Goal: Task Accomplishment & Management: Complete application form

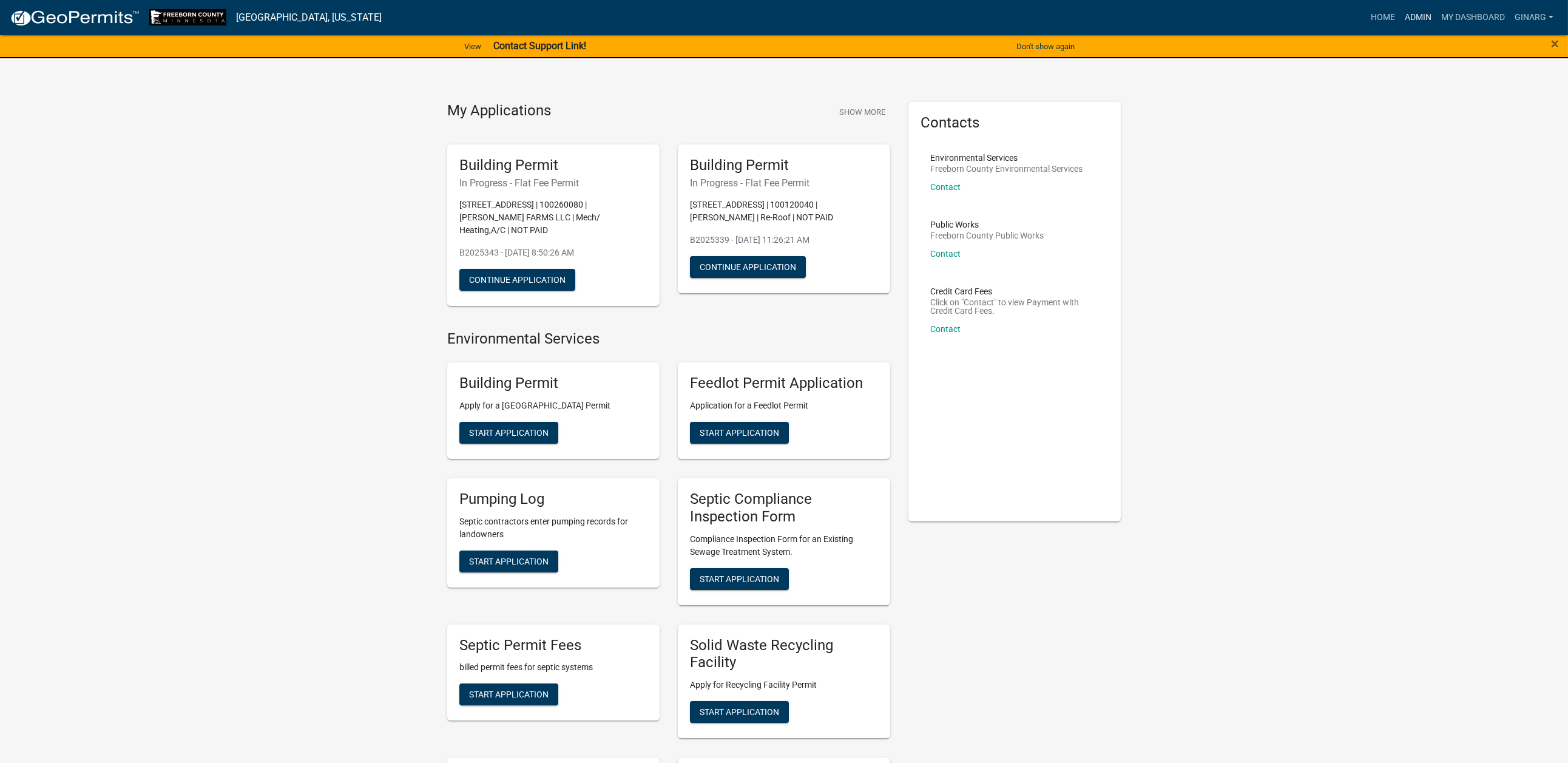
click at [1400, 24] on link "Admin" at bounding box center [1418, 17] width 36 height 23
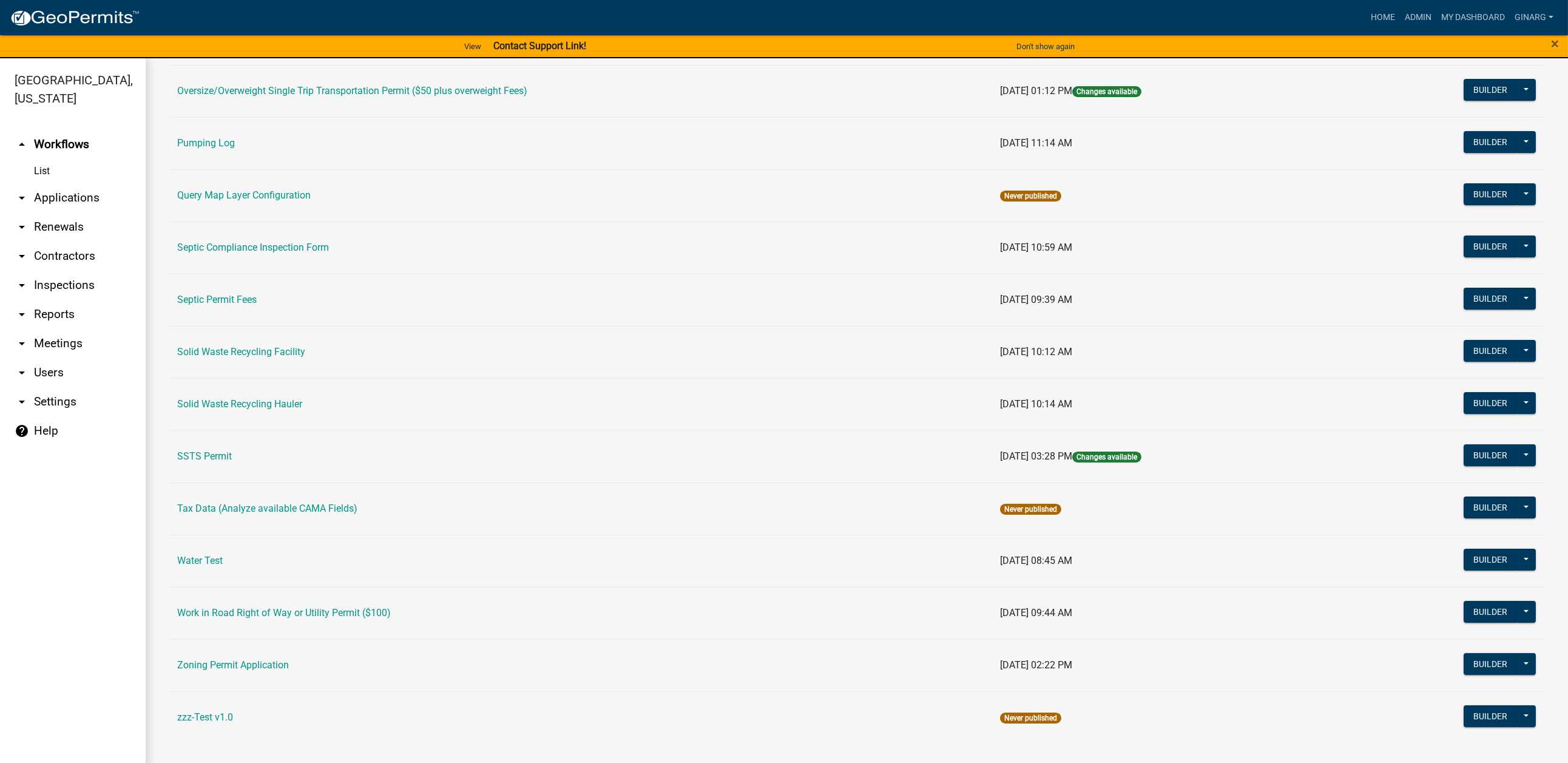
scroll to position [910, 0]
click at [217, 566] on link "Water Test" at bounding box center [199, 561] width 45 height 12
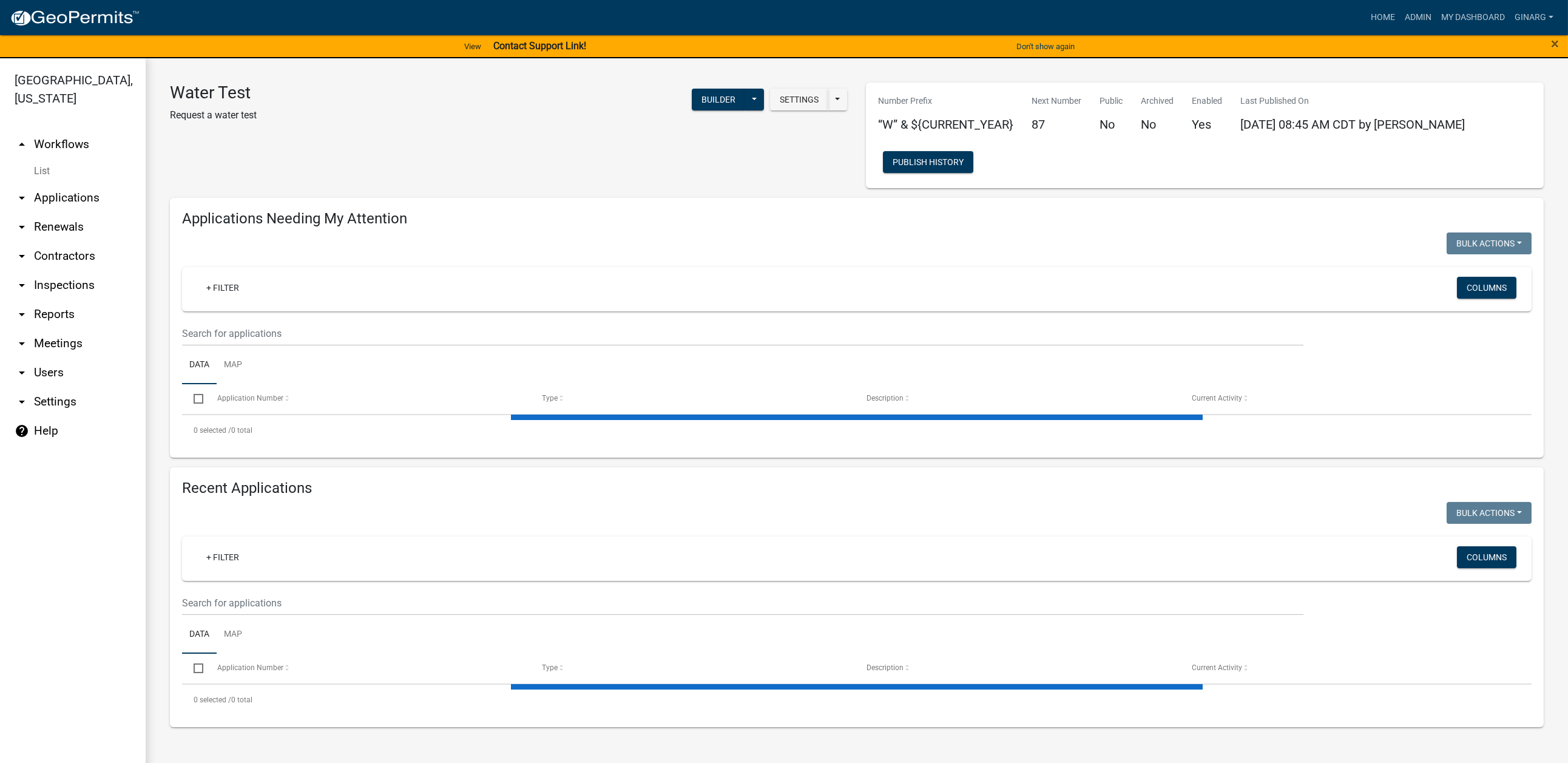
select select "3: 100"
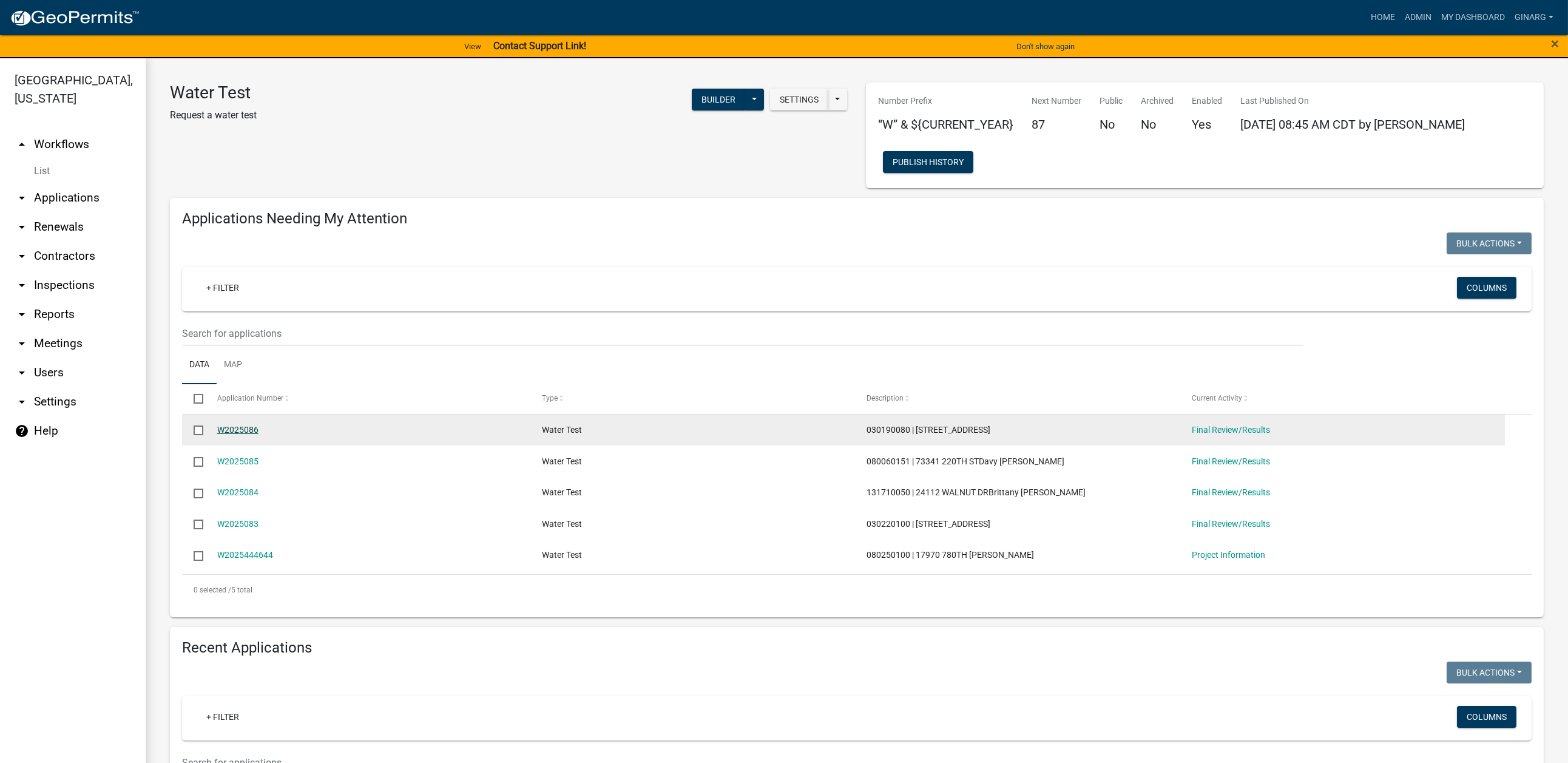
click at [258, 435] on link "W2025086" at bounding box center [238, 429] width 41 height 10
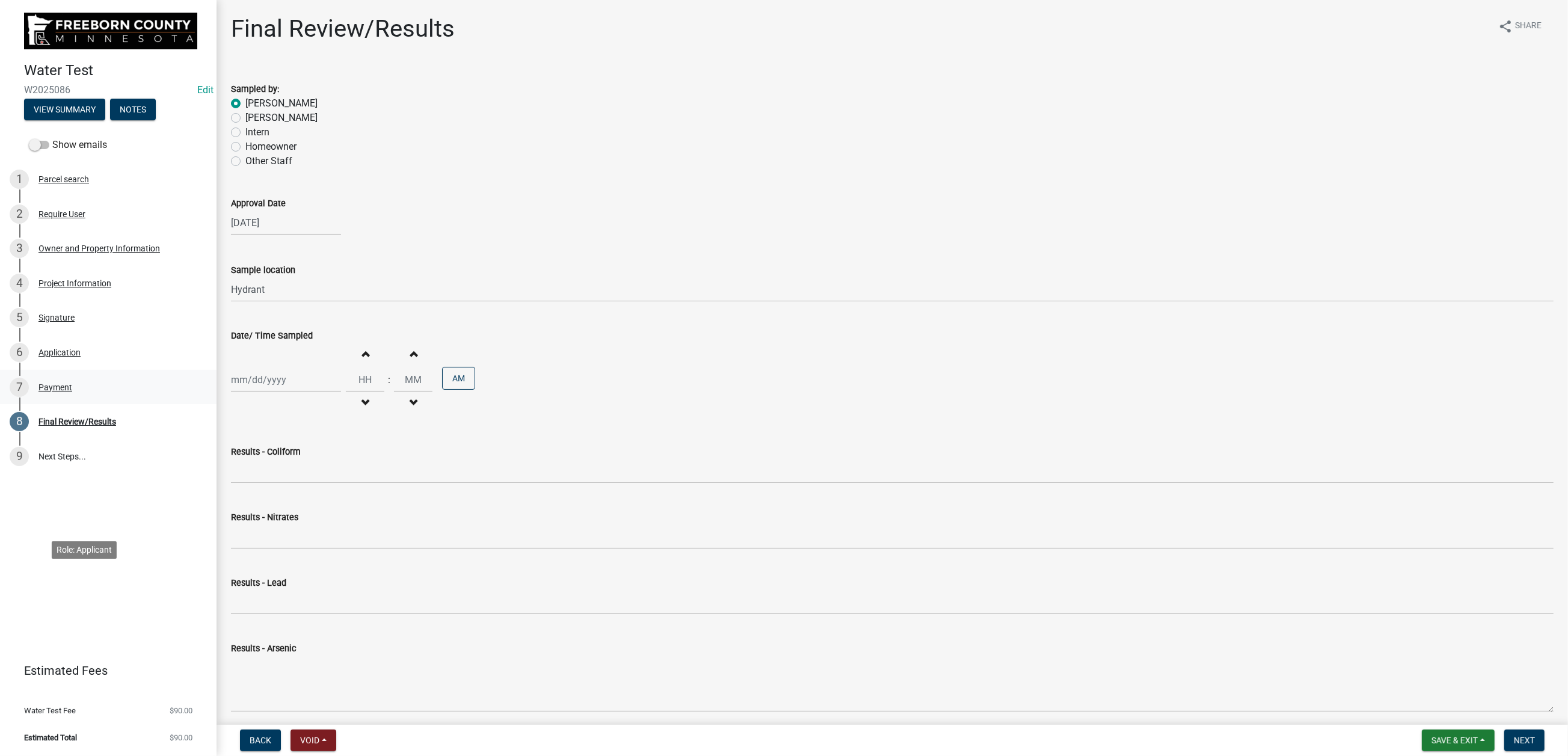
click at [72, 391] on div "Payment" at bounding box center [55, 387] width 34 height 8
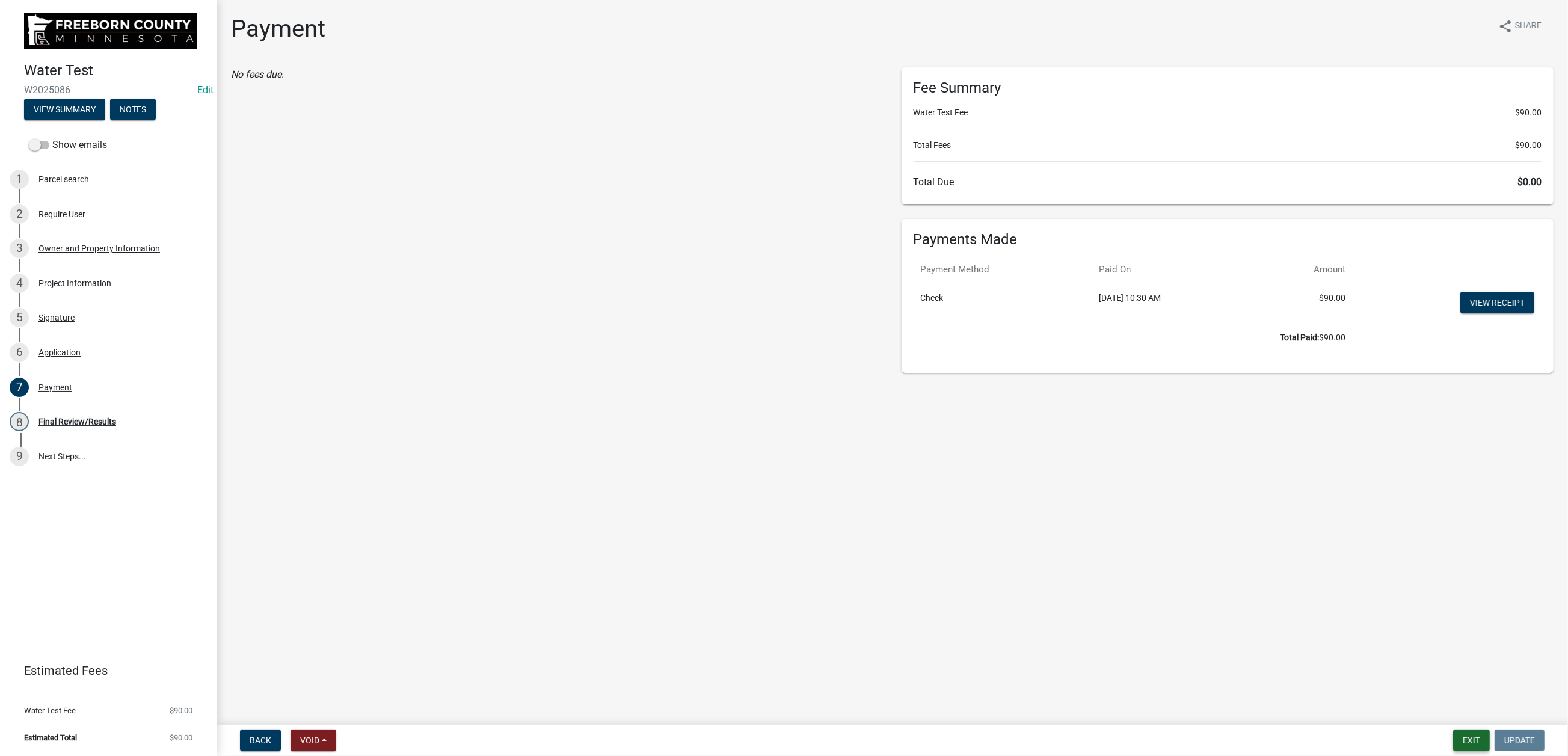
click at [1453, 736] on button "Exit" at bounding box center [1471, 740] width 37 height 21
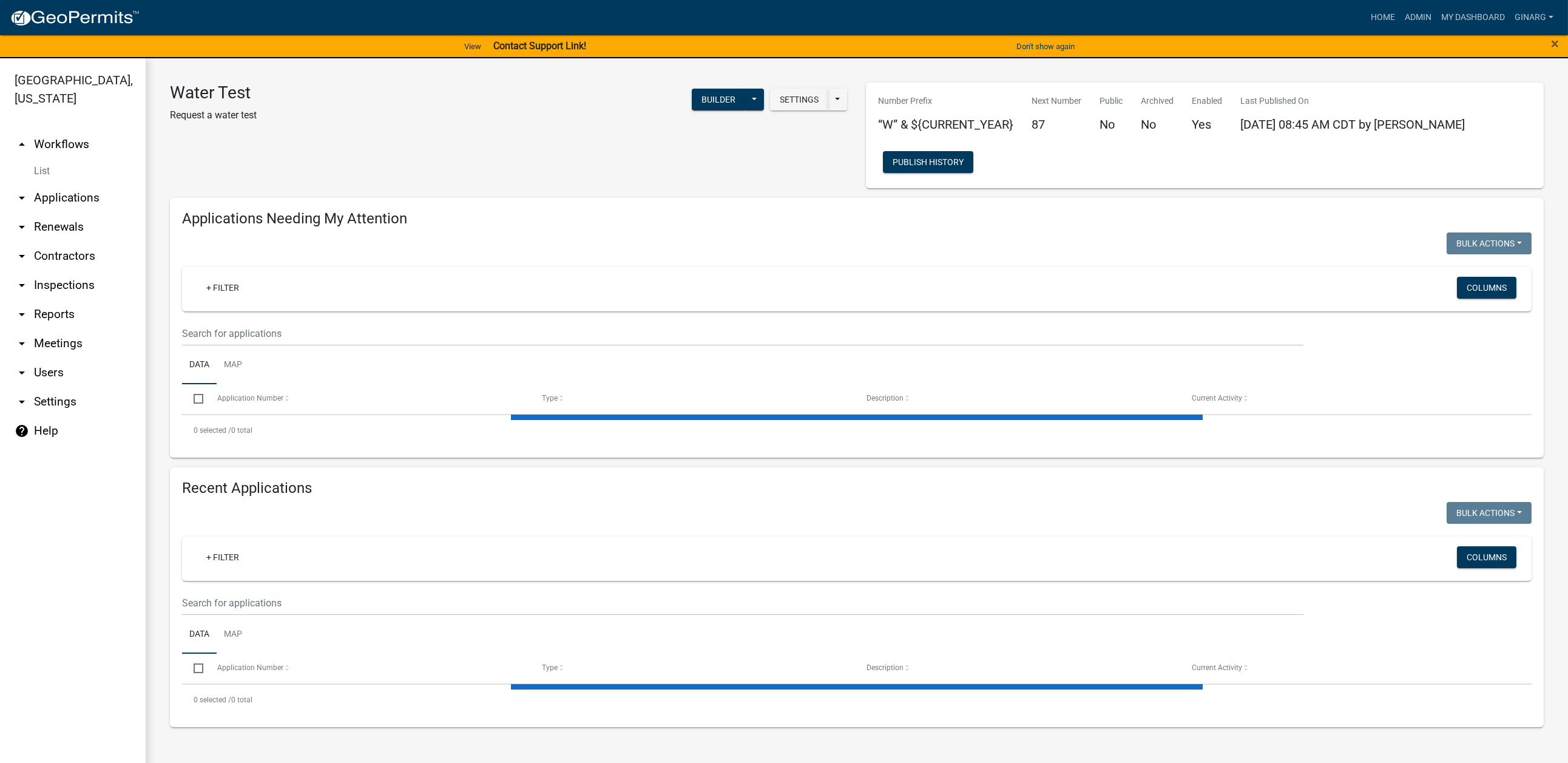
select select "3: 100"
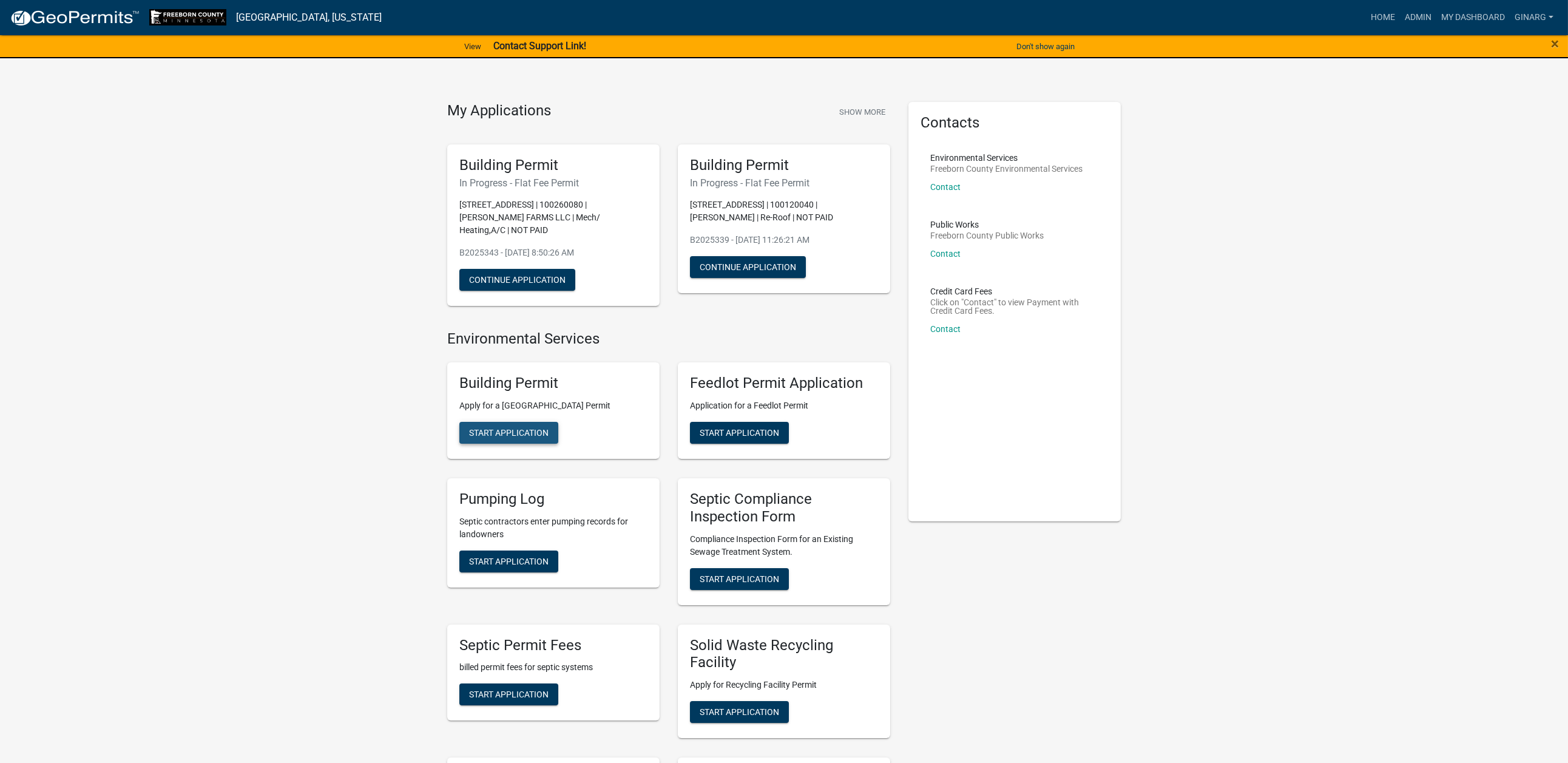
click at [525, 438] on span "Start Application" at bounding box center [508, 433] width 79 height 10
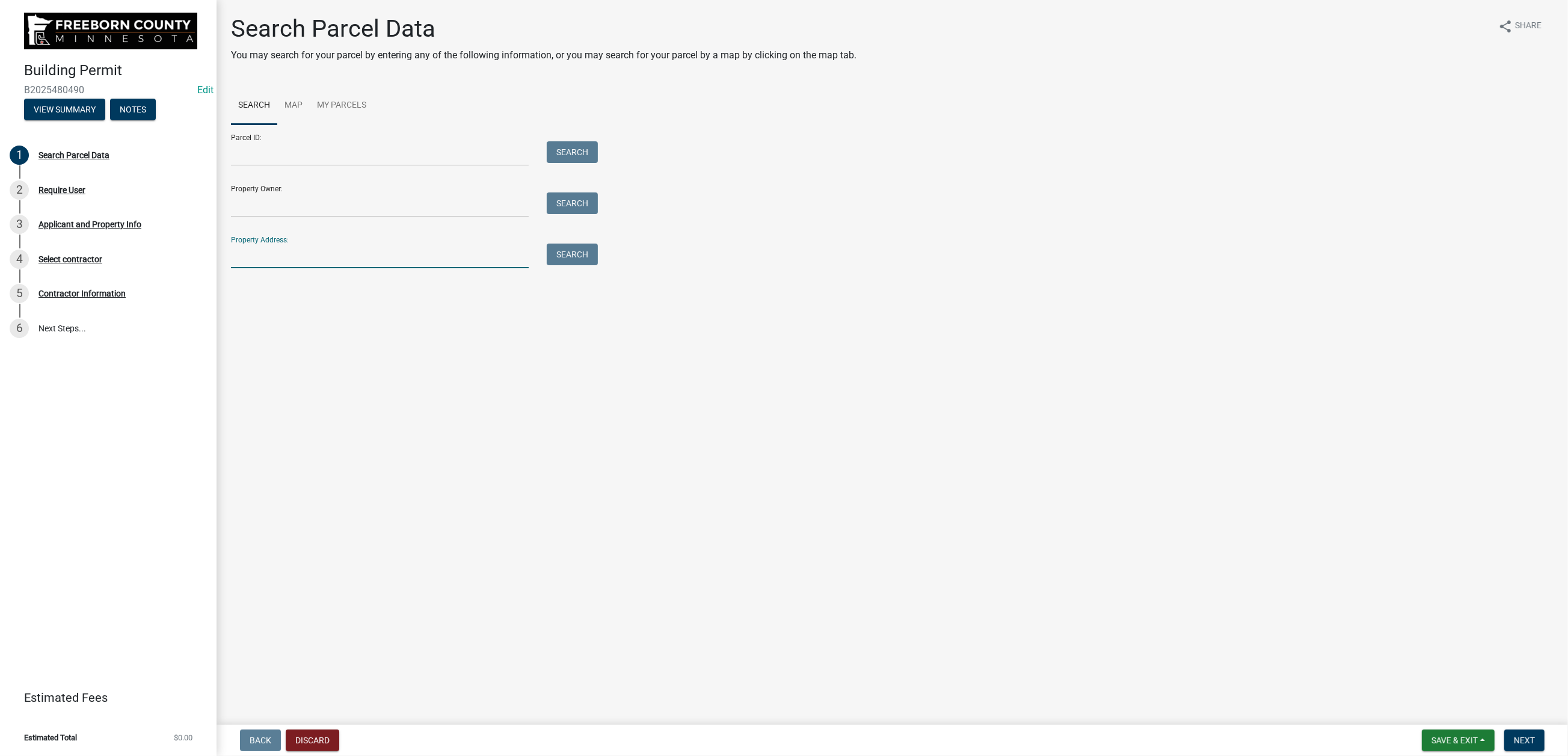
click at [284, 268] on input "Property Address:" at bounding box center [380, 256] width 298 height 25
type input "278 main"
click at [598, 265] on button "Search" at bounding box center [573, 254] width 51 height 21
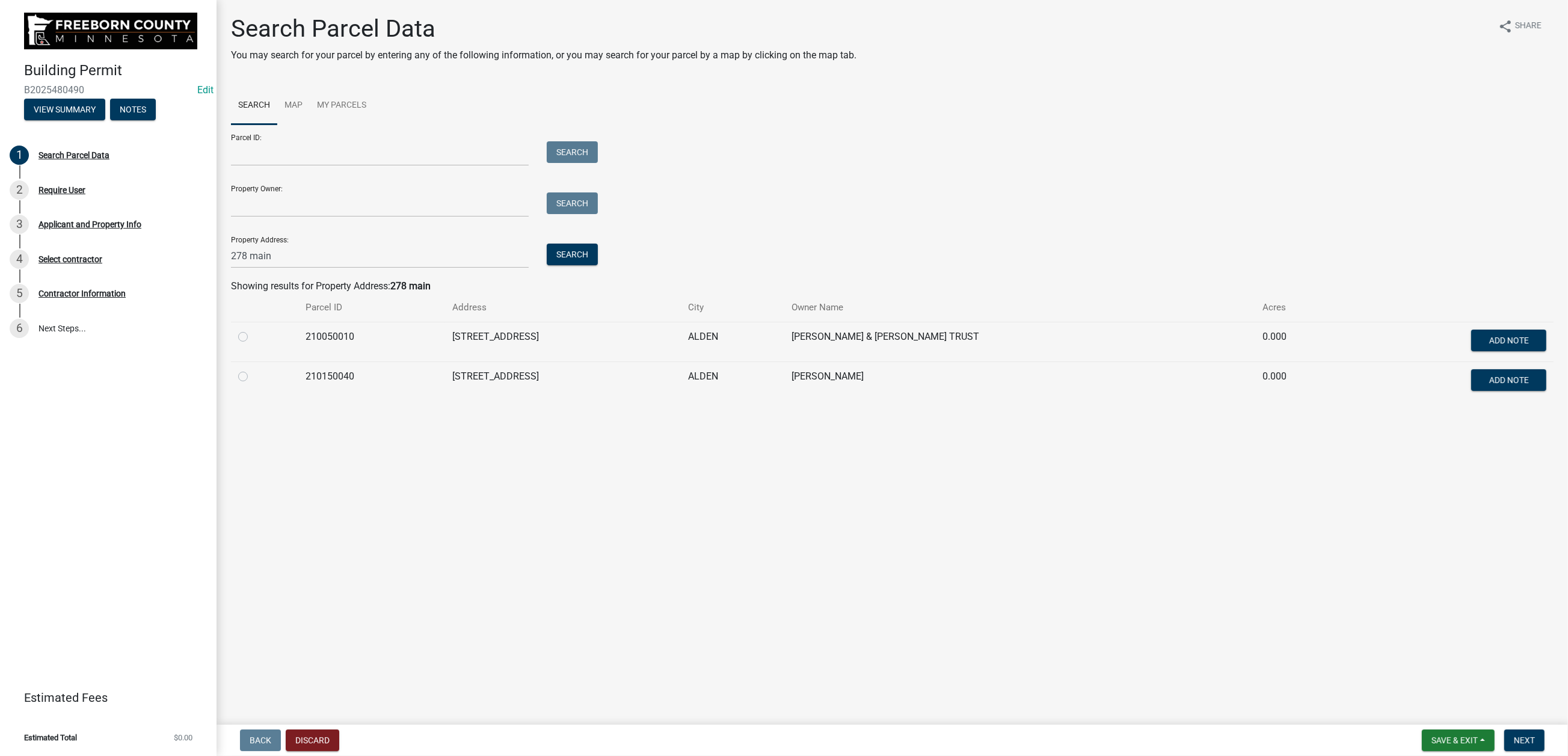
click at [253, 369] on label at bounding box center [253, 369] width 0 height 0
click at [253, 377] on input "radio" at bounding box center [256, 373] width 8 height 8
radio input "true"
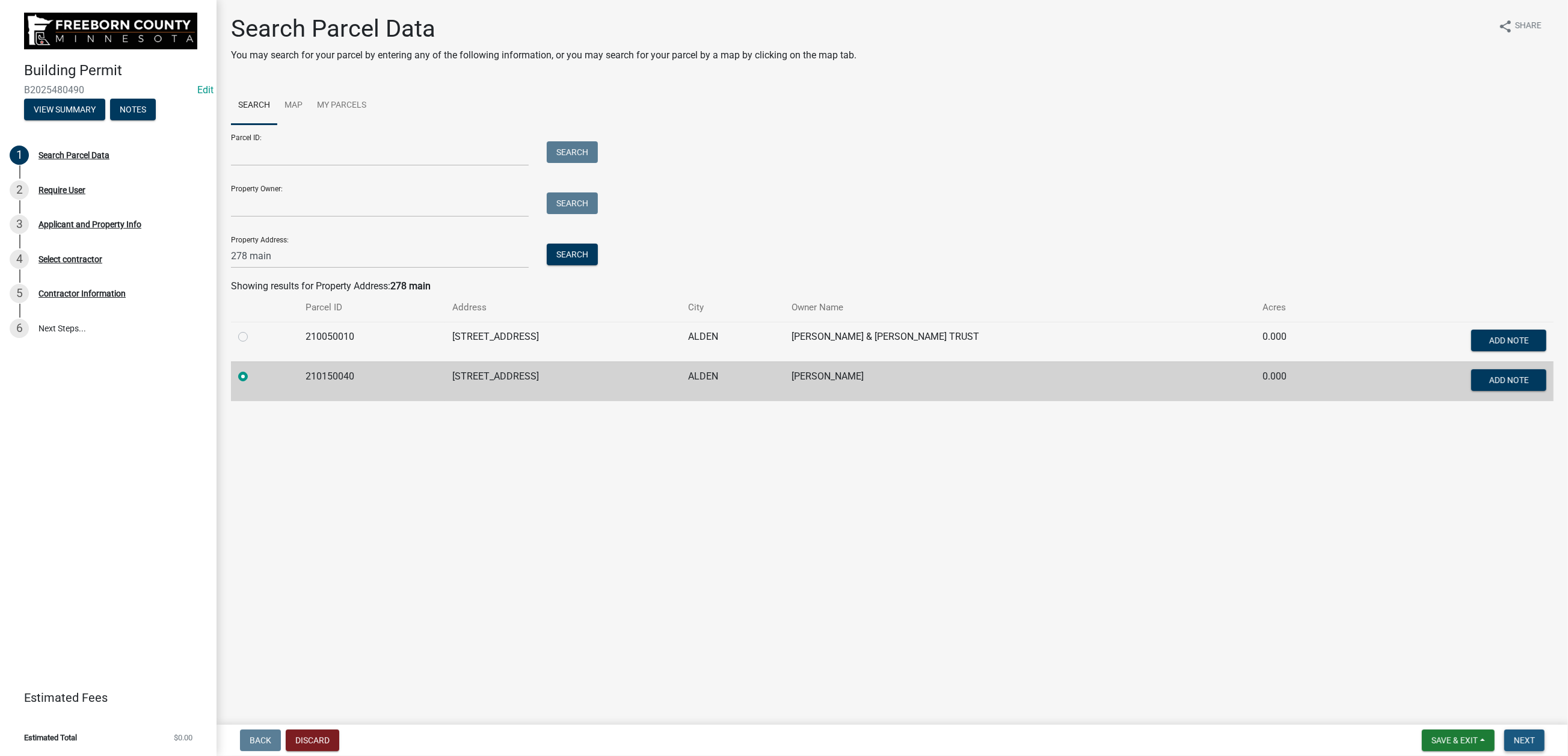
click at [1514, 735] on span "Next" at bounding box center [1524, 740] width 21 height 10
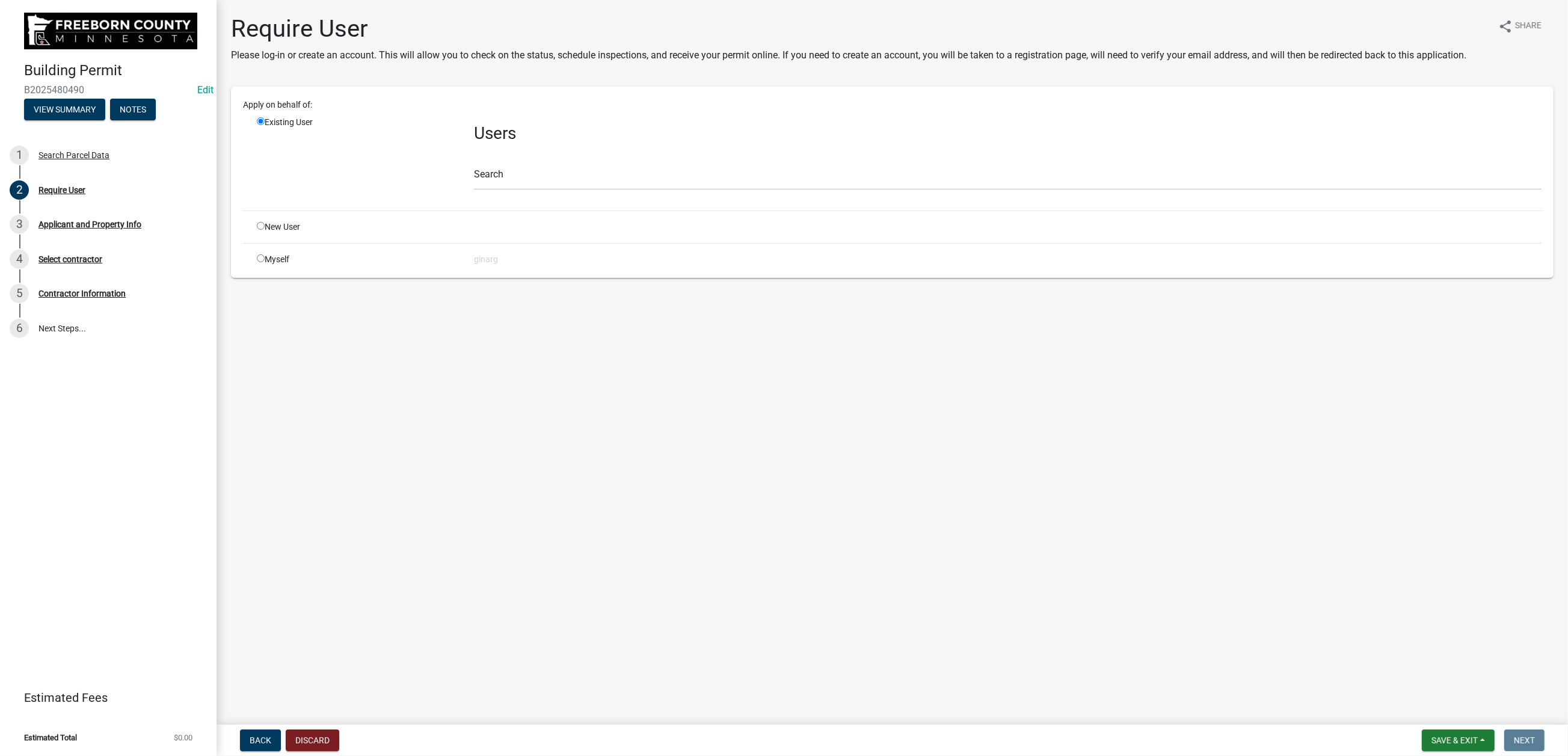
click at [264, 262] on input "radio" at bounding box center [261, 258] width 8 height 8
radio input "true"
radio input "false"
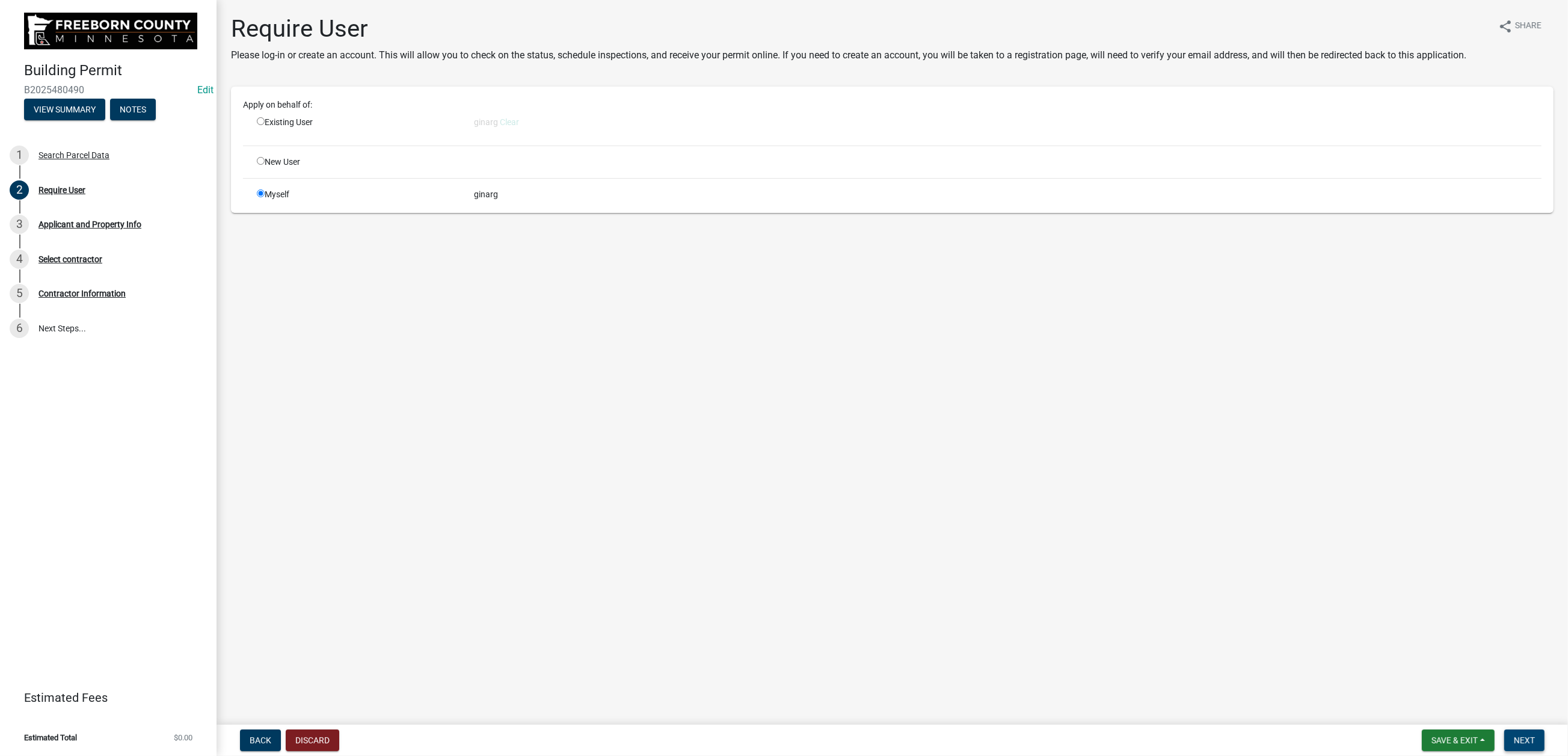
click at [1514, 735] on span "Next" at bounding box center [1524, 740] width 21 height 10
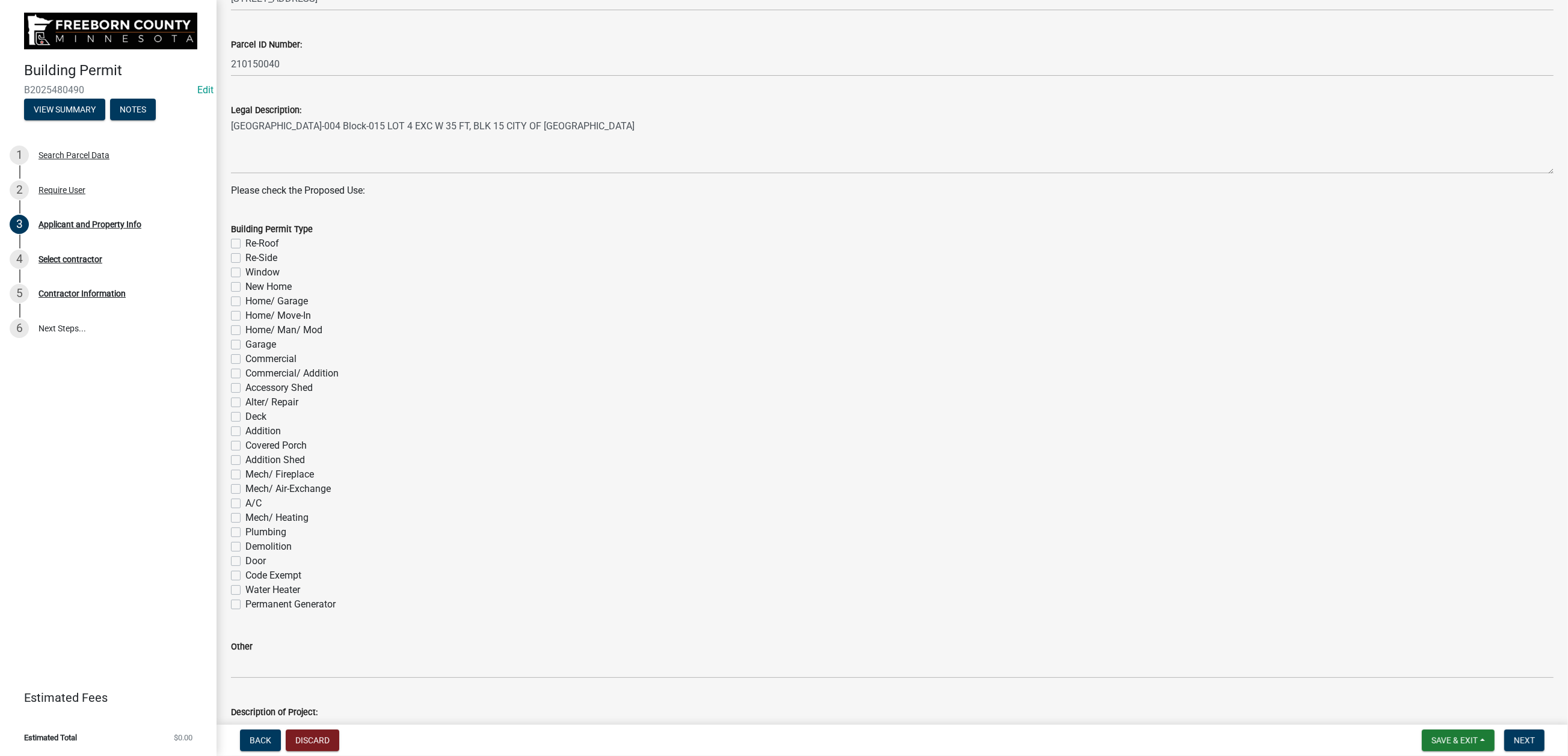
scroll to position [451, 0]
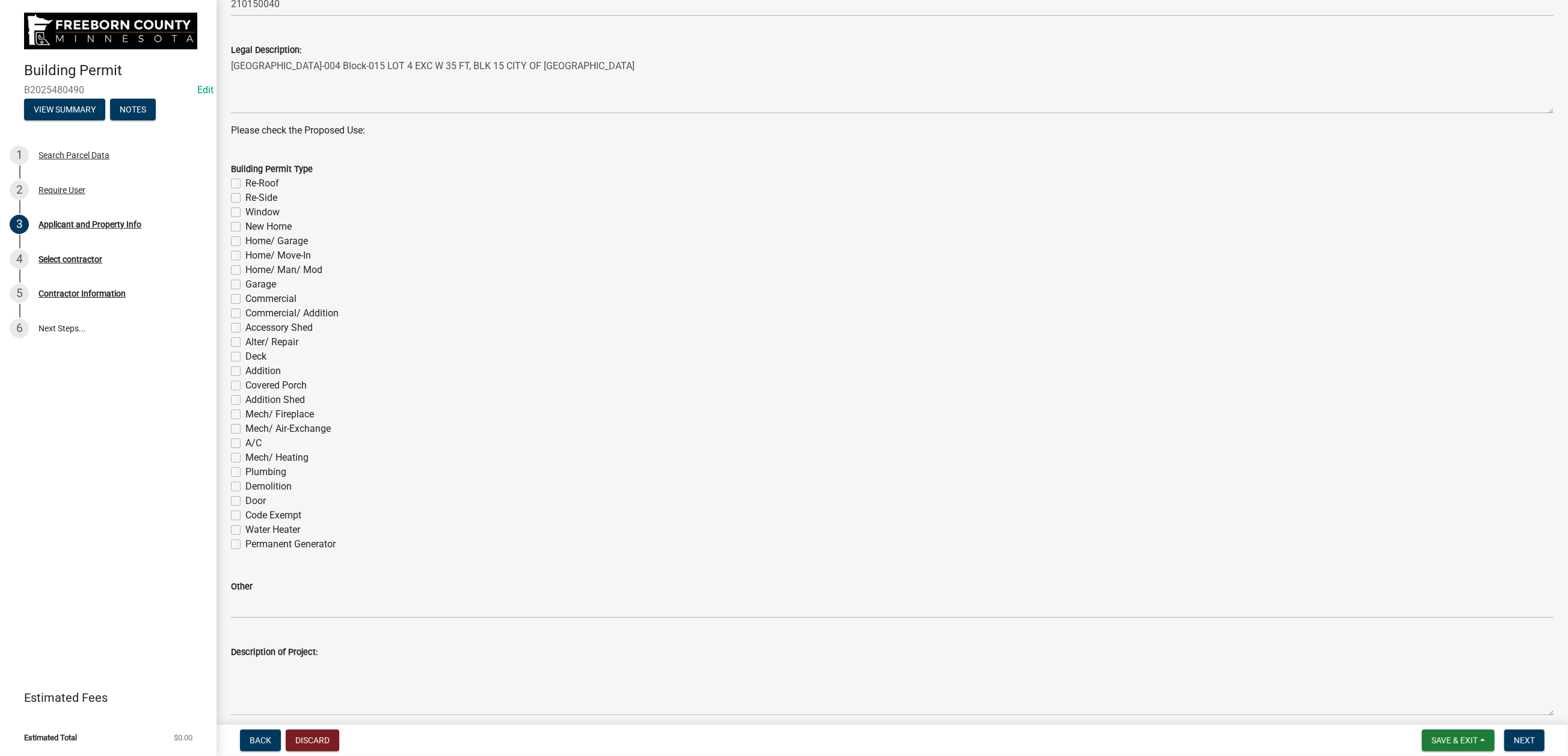
click at [246, 219] on label "Window" at bounding box center [262, 212] width 35 height 15
click at [246, 213] on input "Window" at bounding box center [249, 208] width 8 height 8
checkbox input "true"
checkbox input "false"
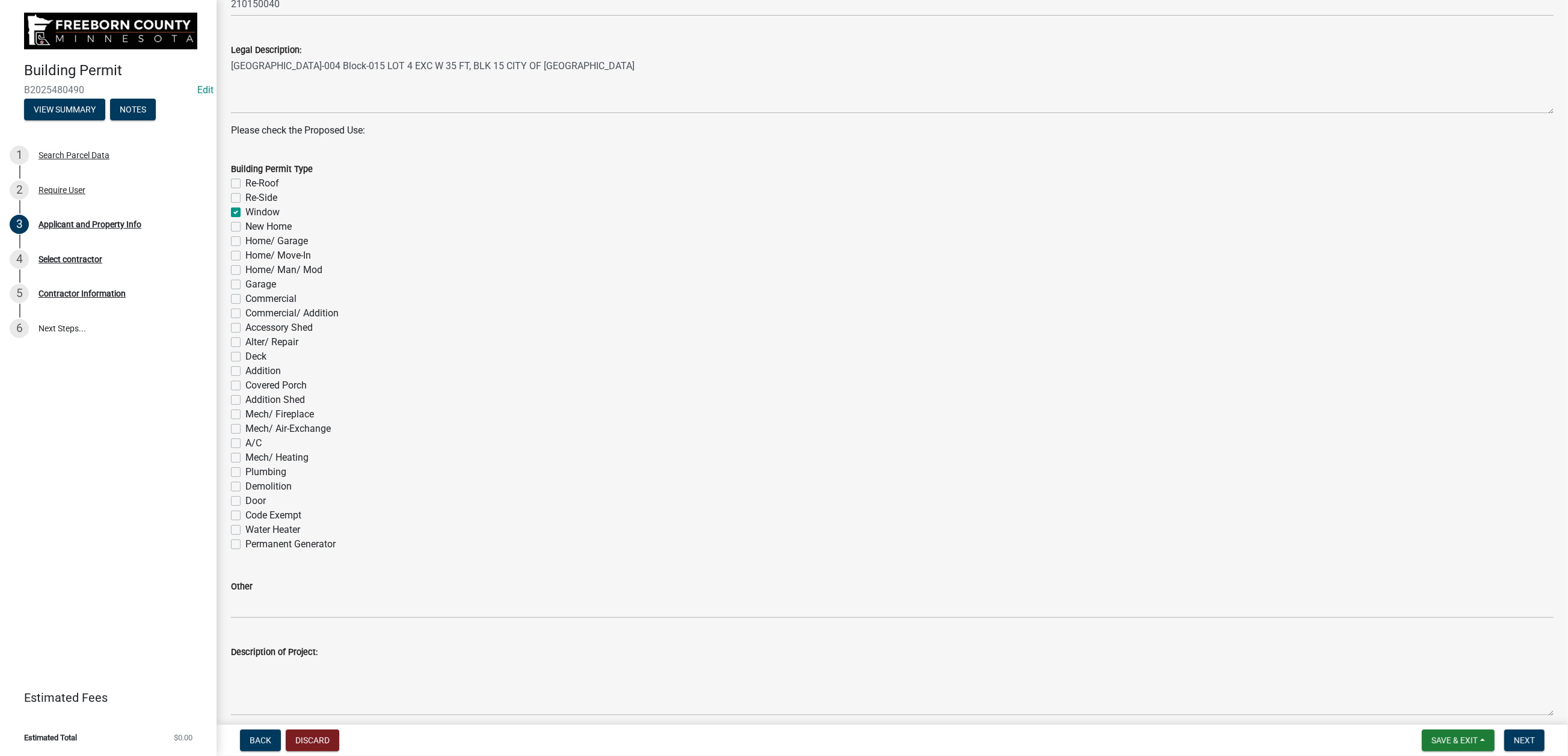
checkbox input "true"
checkbox input "false"
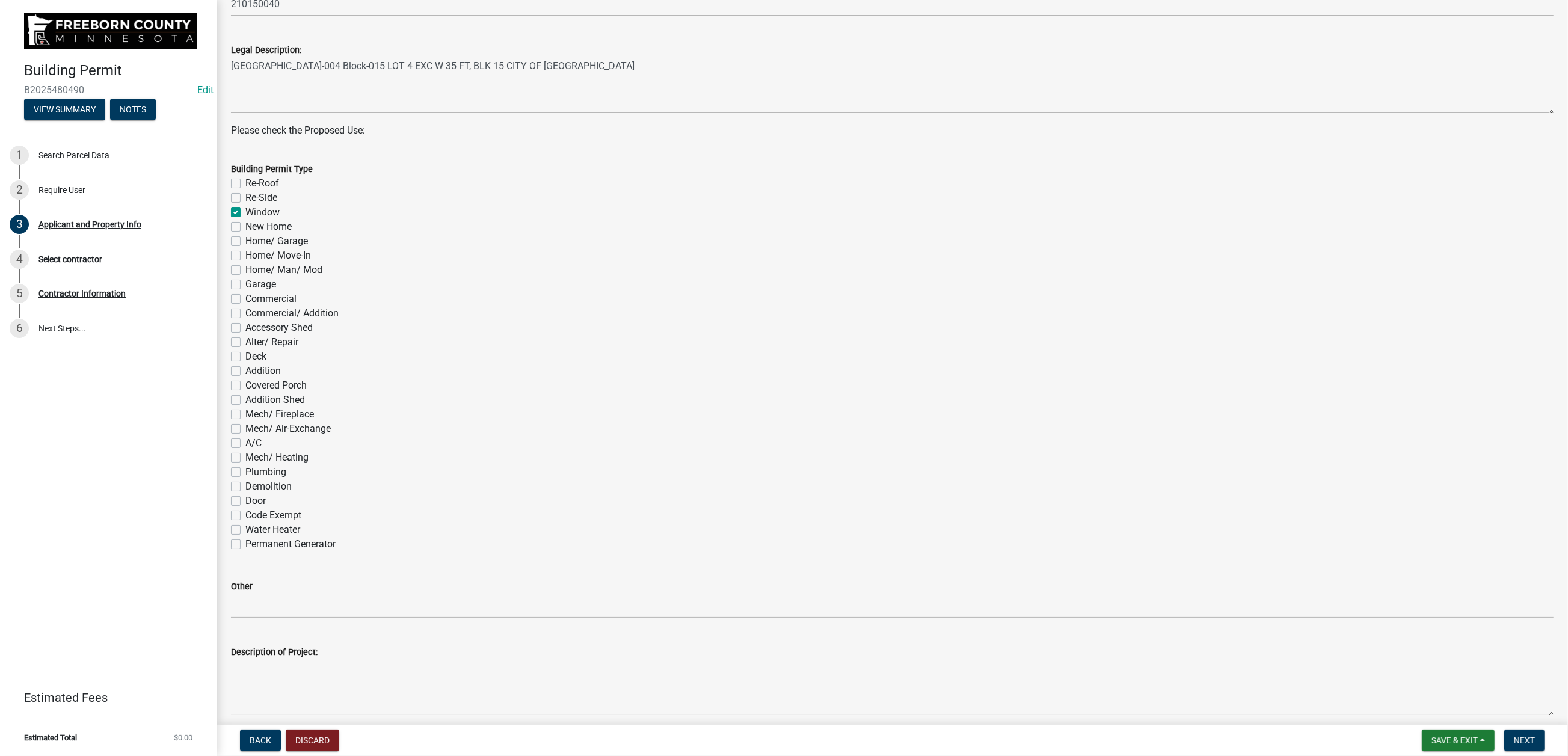
checkbox input "false"
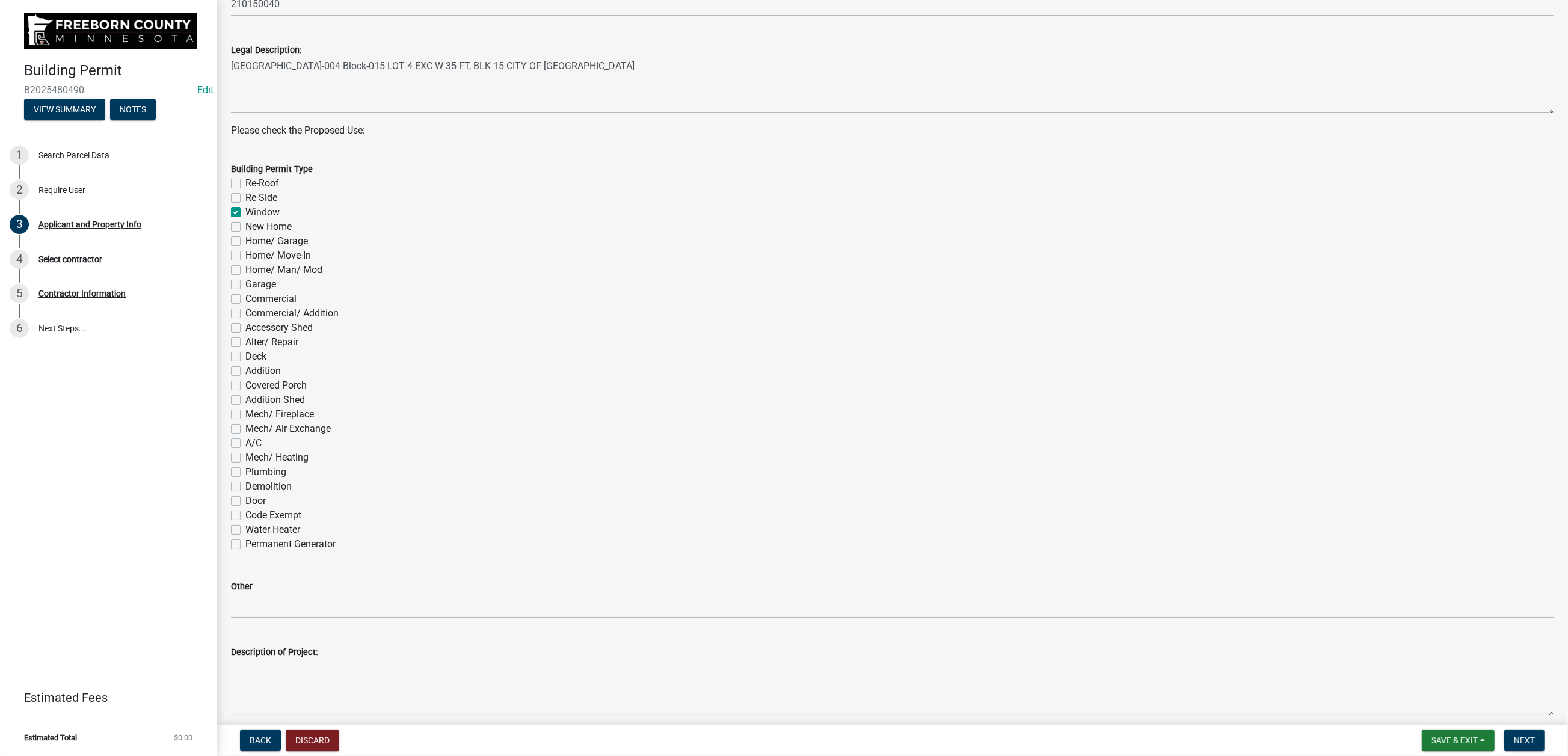
checkbox input "false"
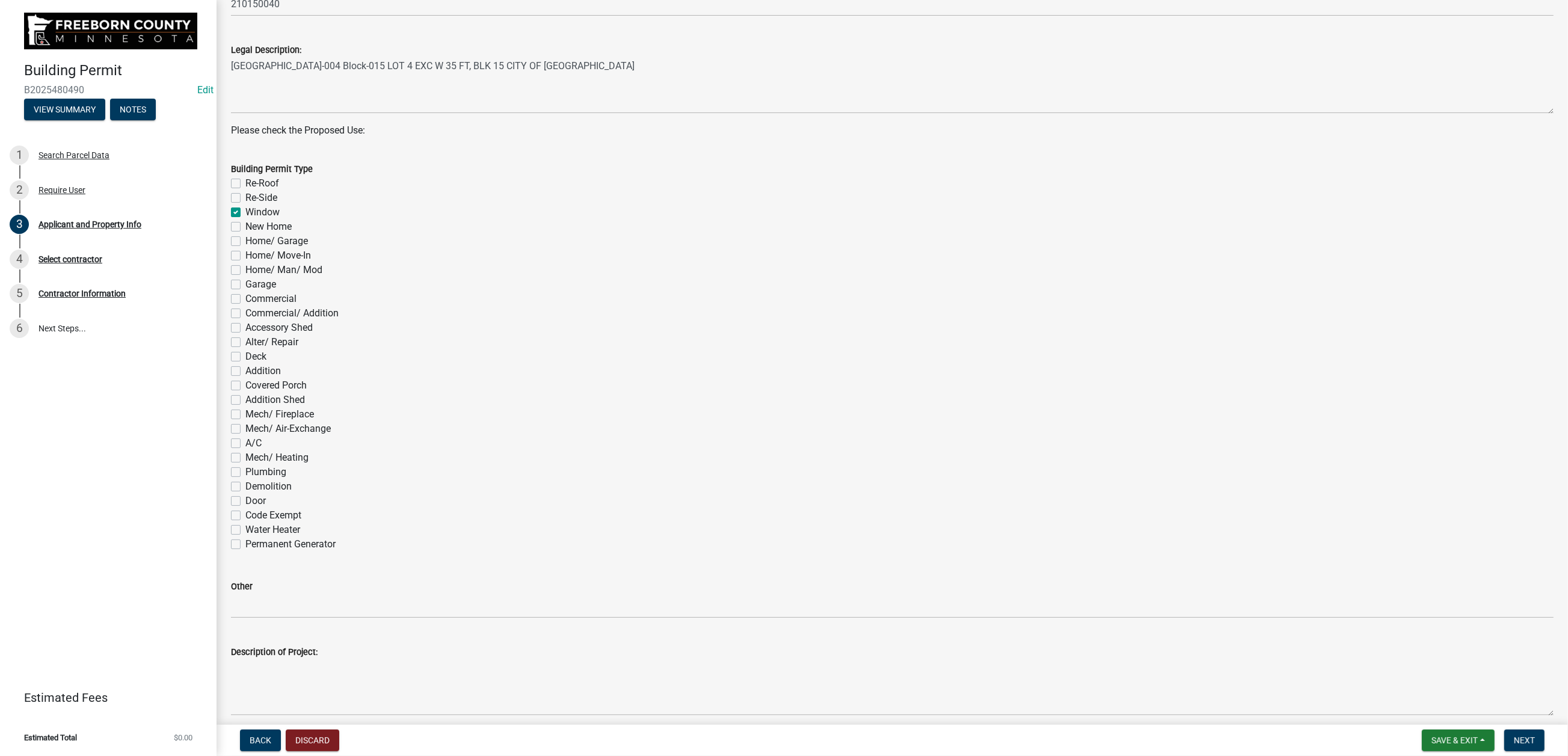
checkbox input "false"
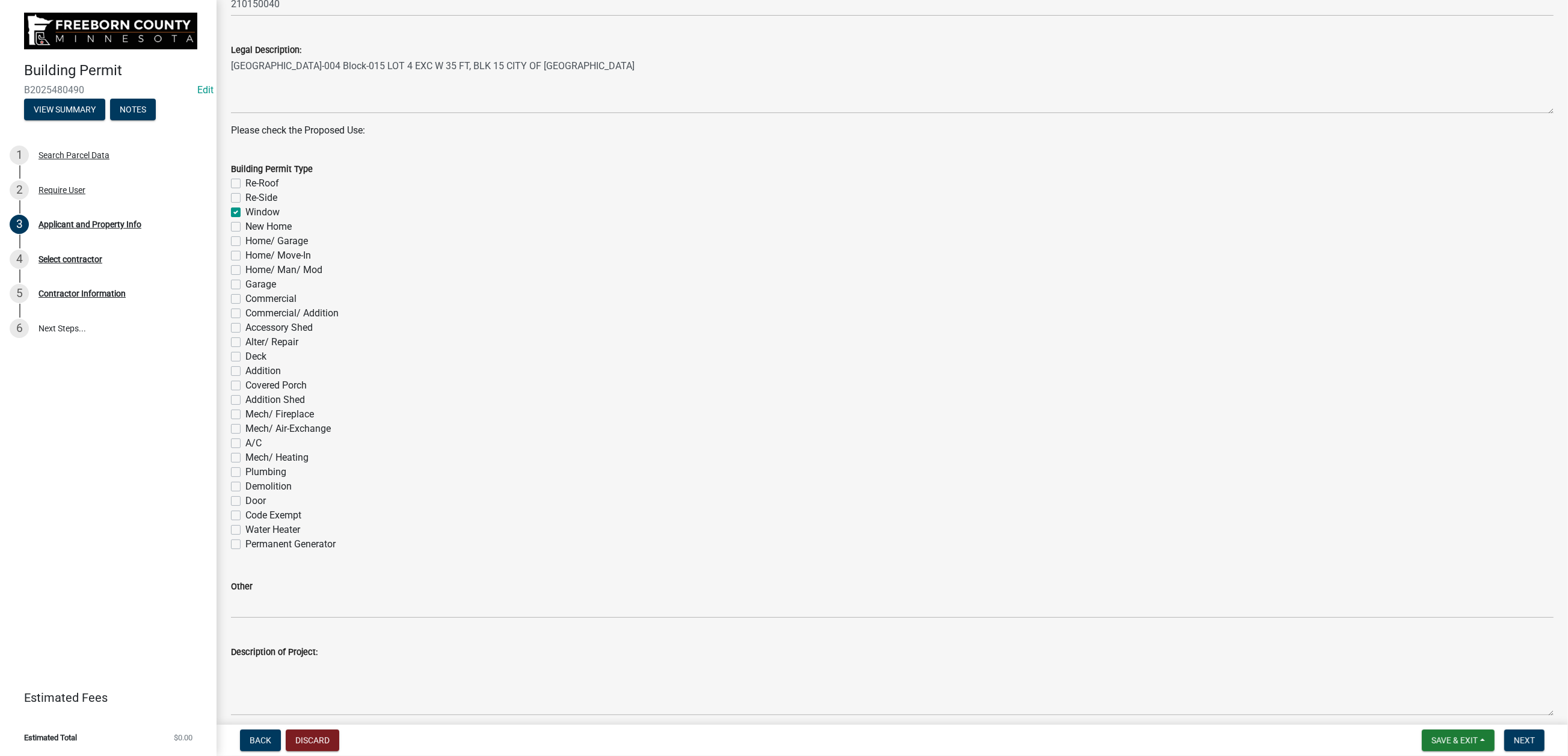
checkbox input "false"
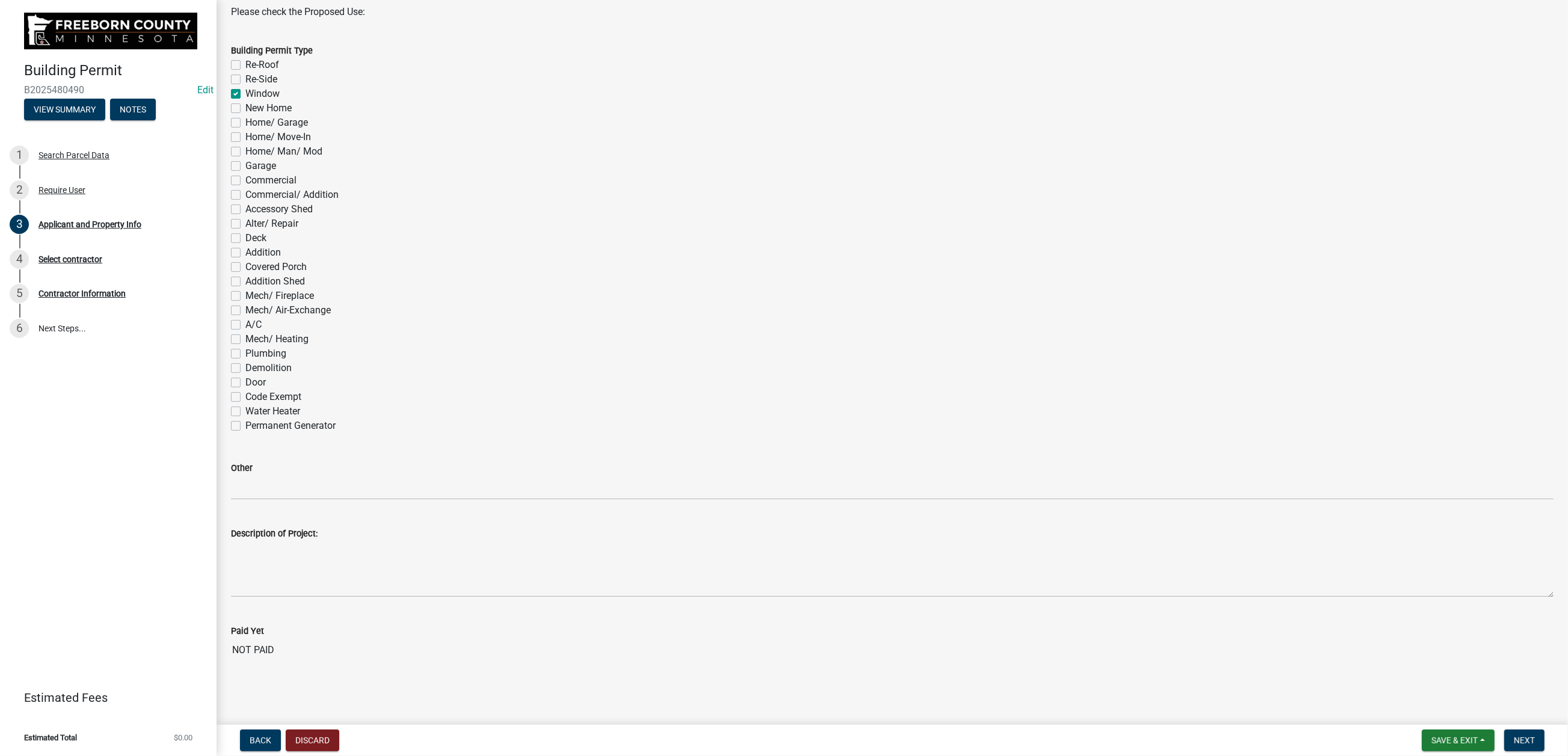
scroll to position [1191, 0]
click at [1514, 735] on span "Next" at bounding box center [1524, 740] width 21 height 10
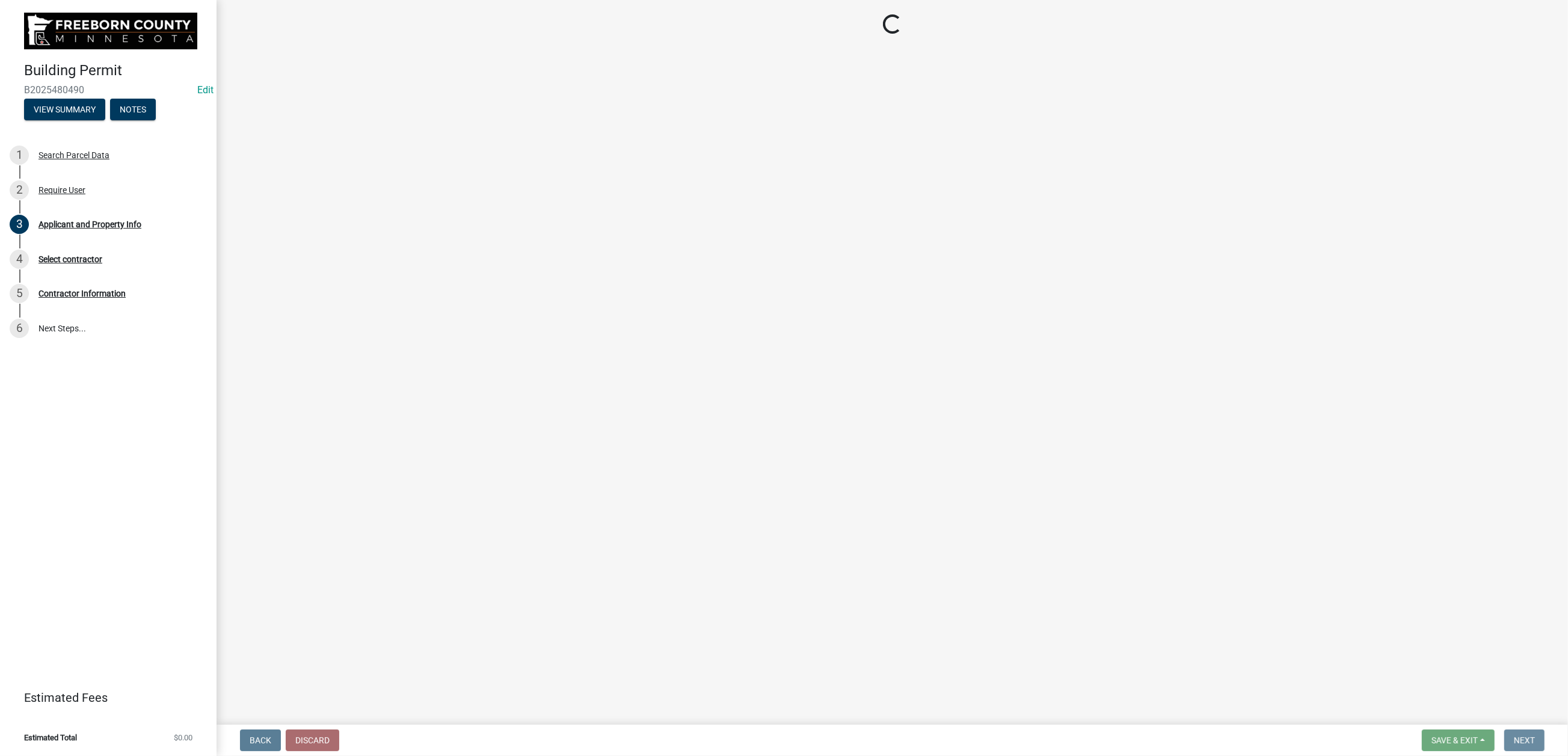
scroll to position [0, 0]
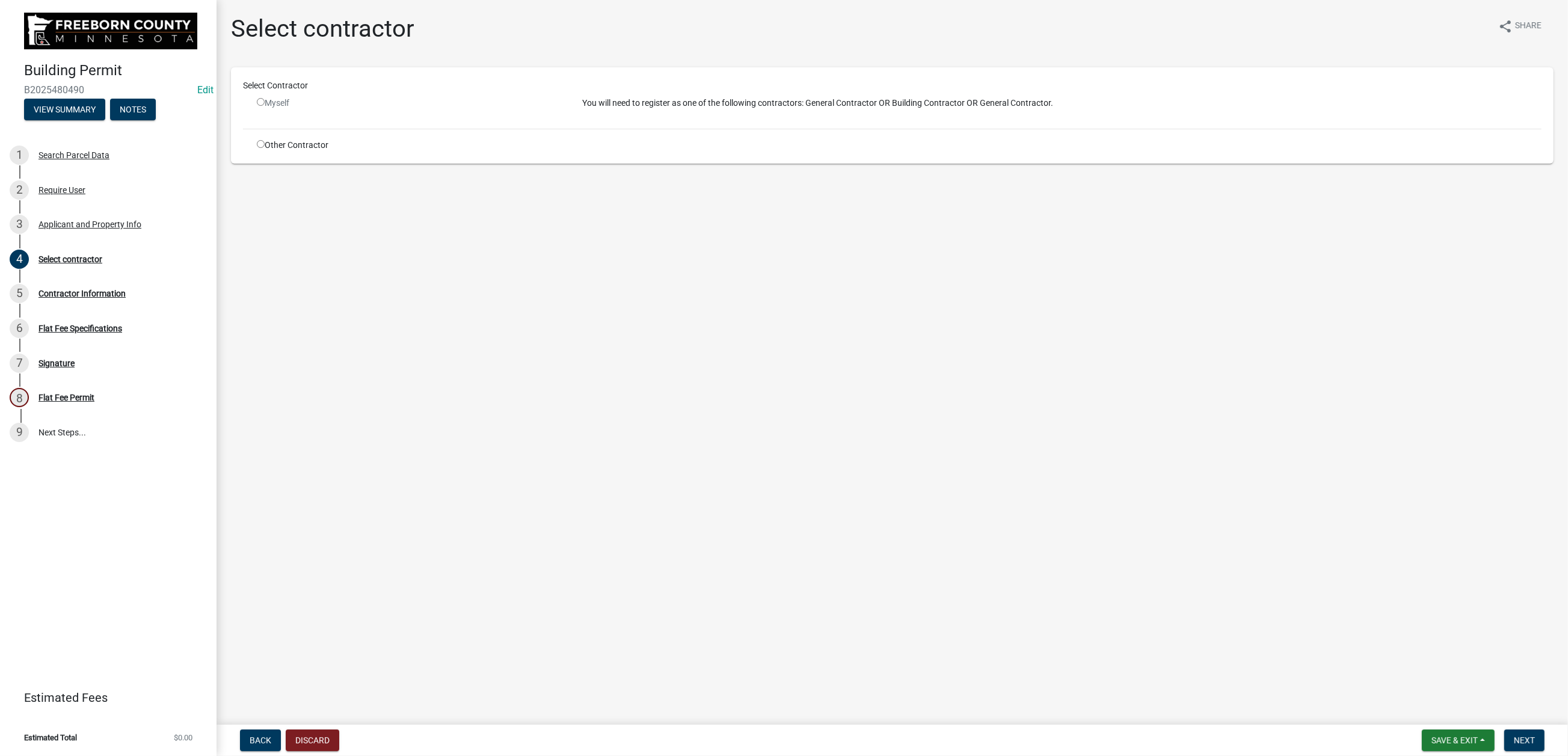
click at [264, 148] on input "radio" at bounding box center [261, 144] width 8 height 8
radio input "true"
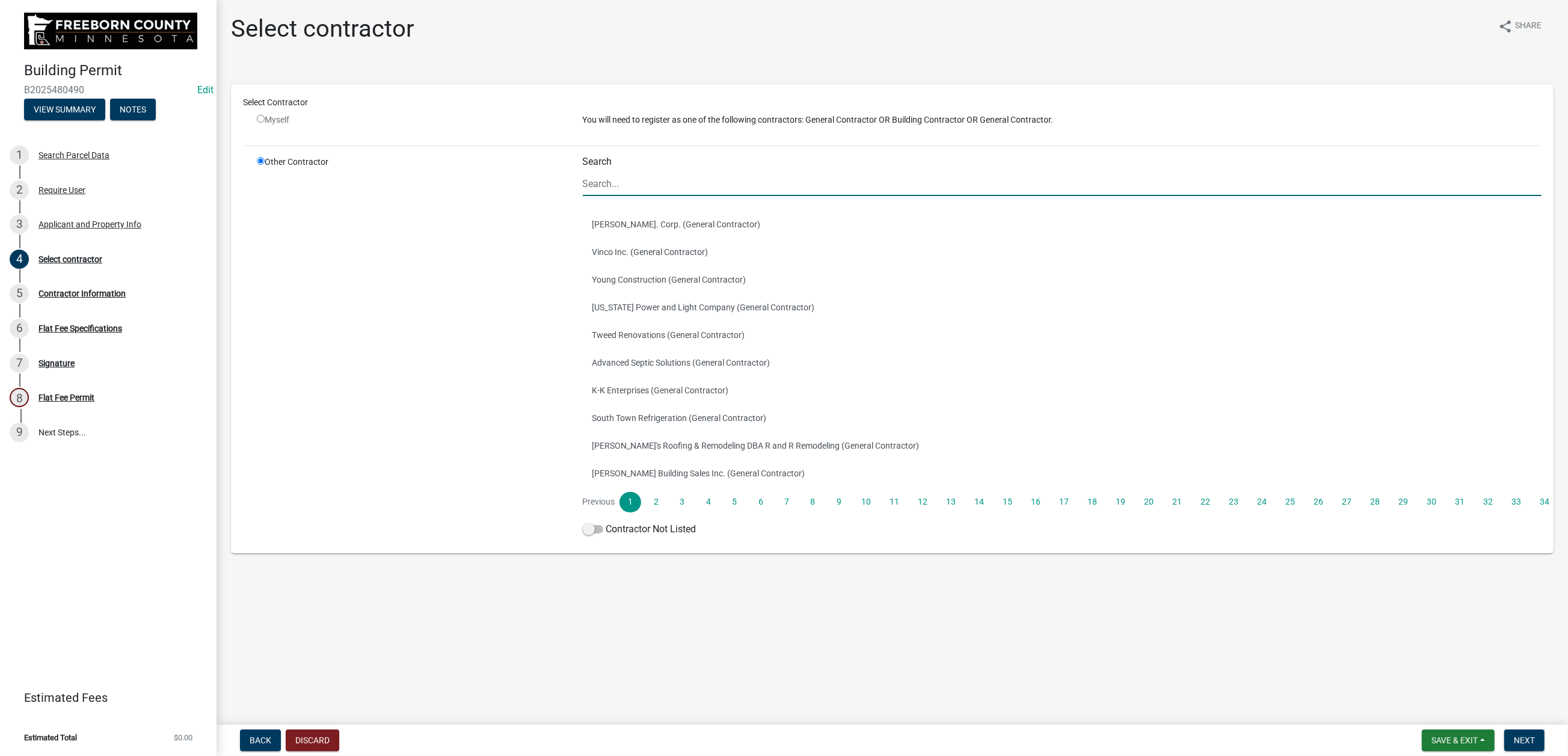
click at [611, 196] on input "Search" at bounding box center [1062, 183] width 959 height 25
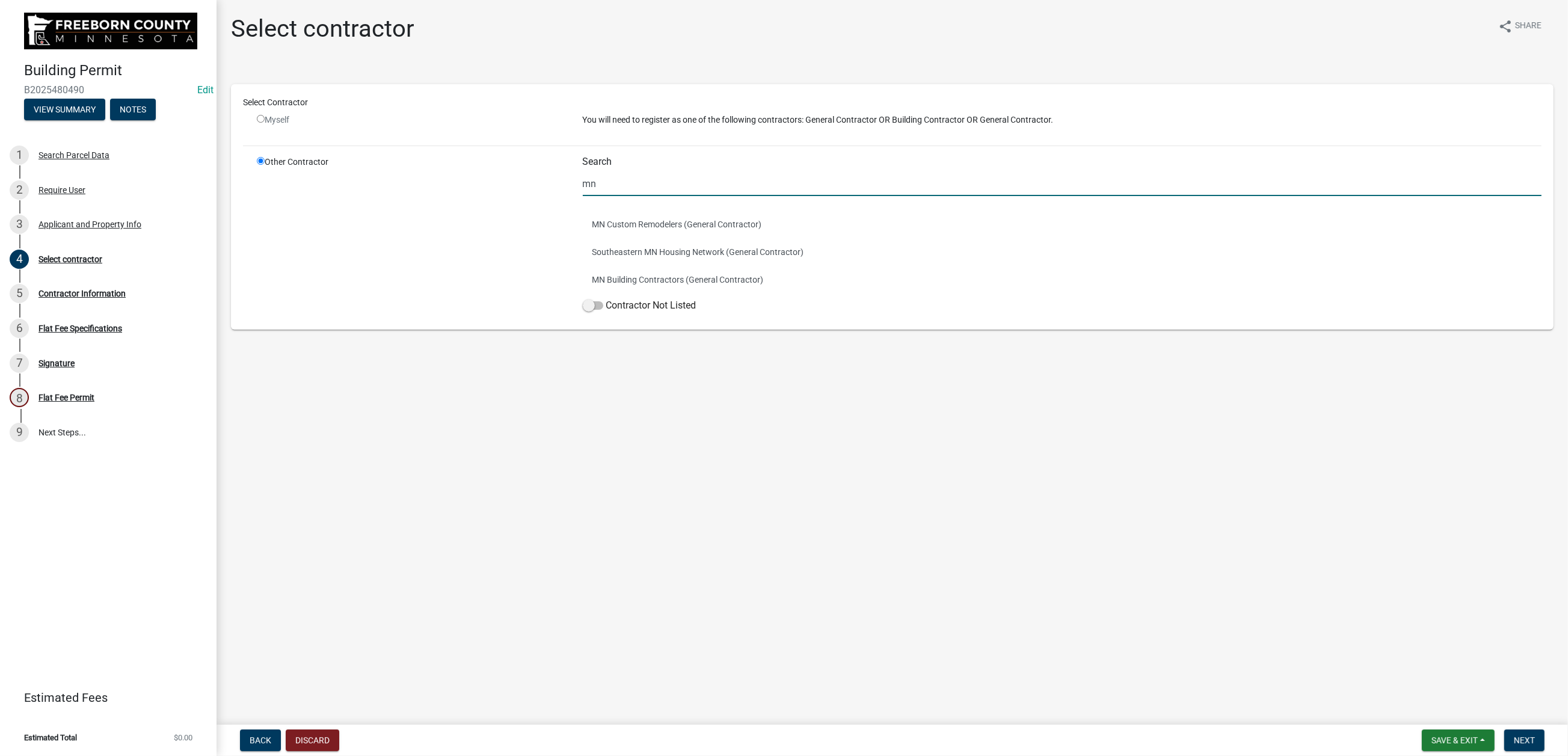
type input "m"
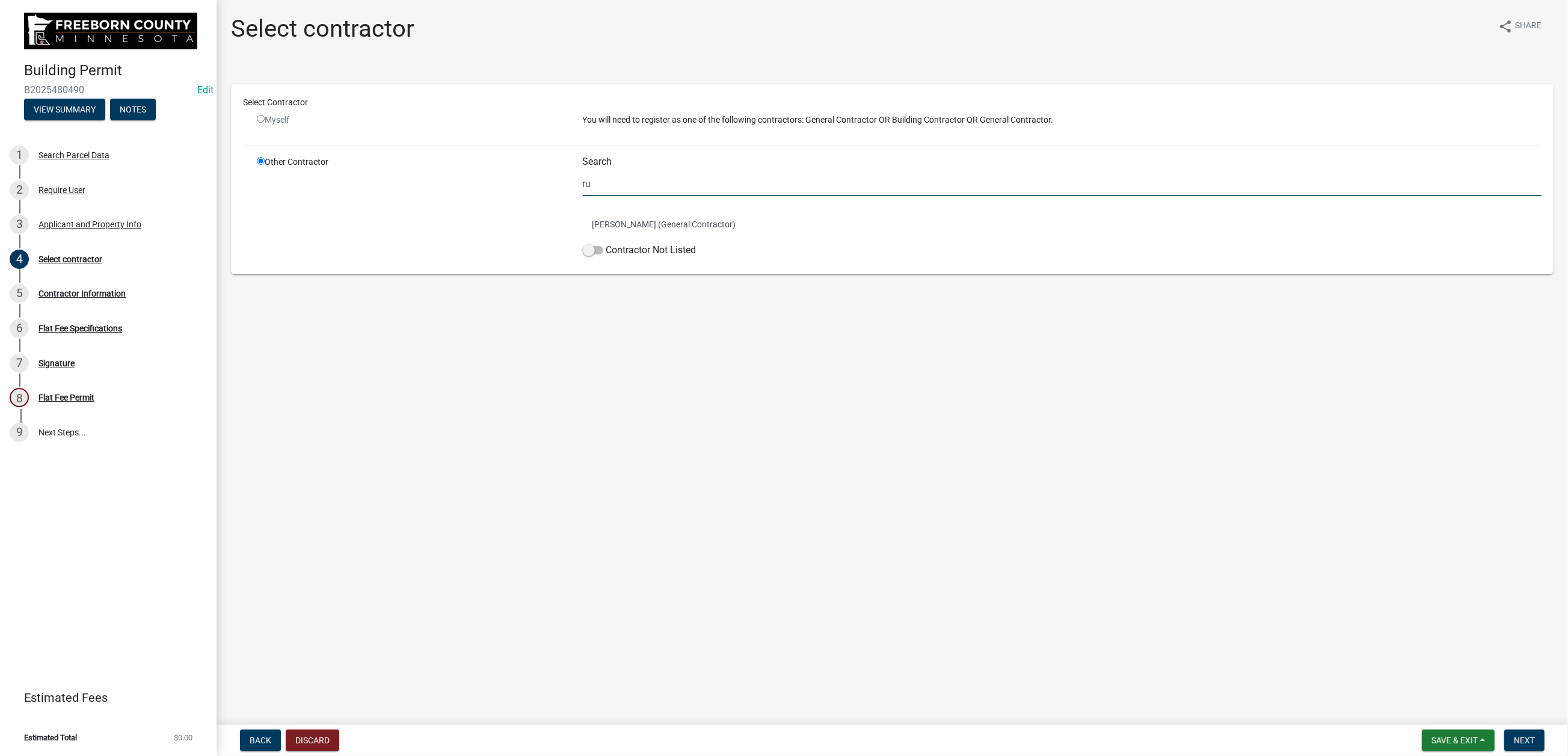
type input "r"
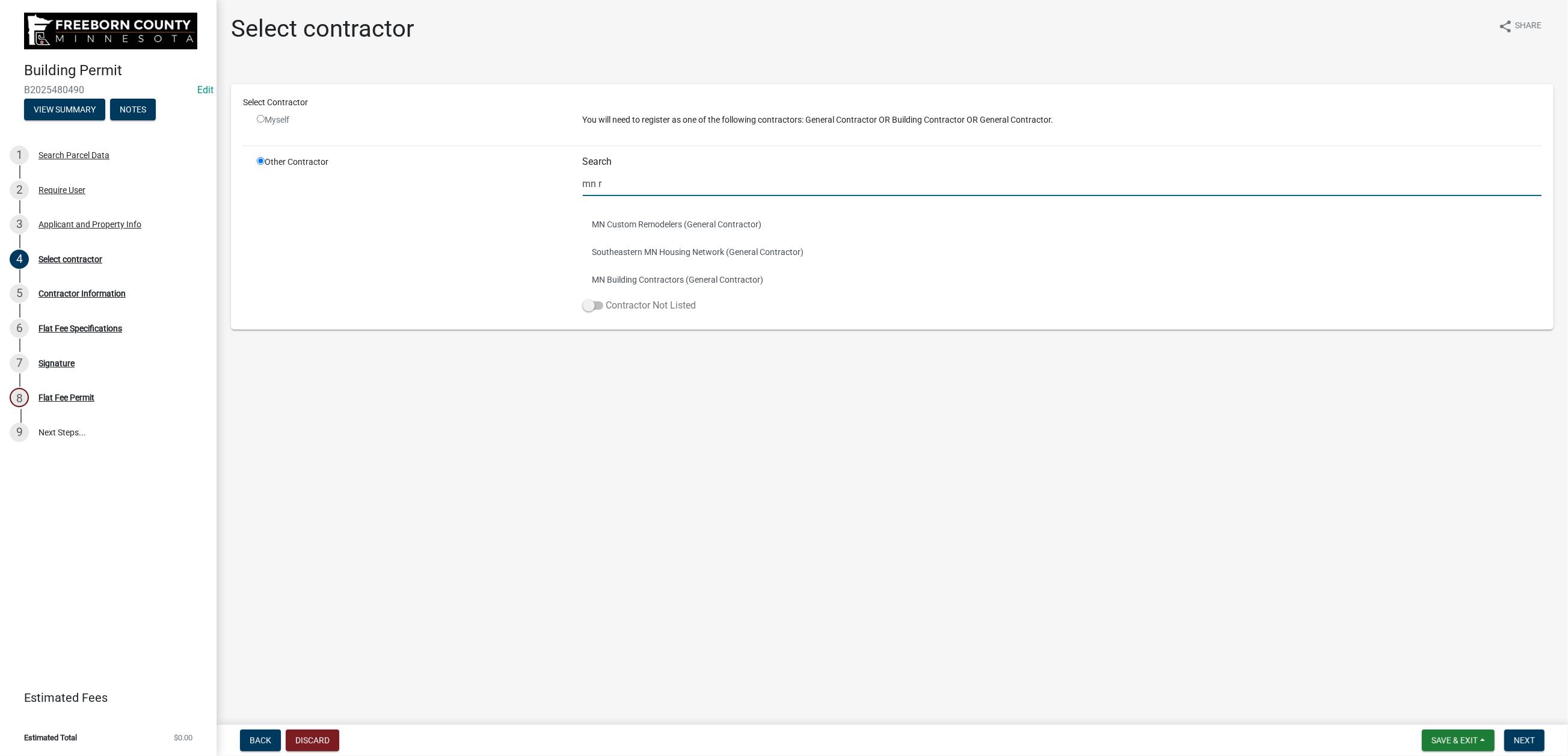
type input "mn r"
click at [697, 313] on label "Contractor Not Listed" at bounding box center [639, 305] width 114 height 15
click at [606, 298] on input "Contractor Not Listed" at bounding box center [606, 298] width 0 height 0
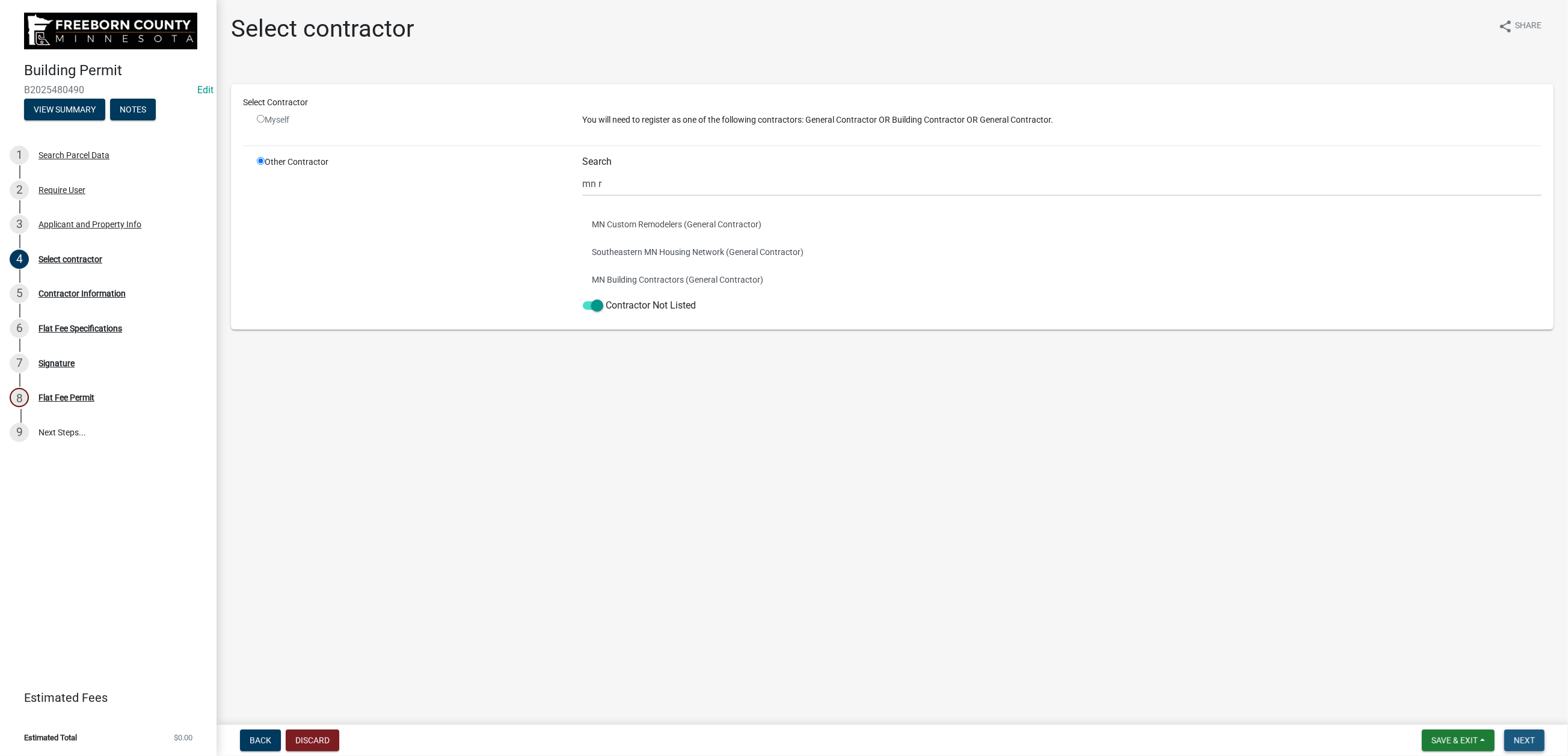
click at [1514, 735] on span "Next" at bounding box center [1524, 740] width 21 height 10
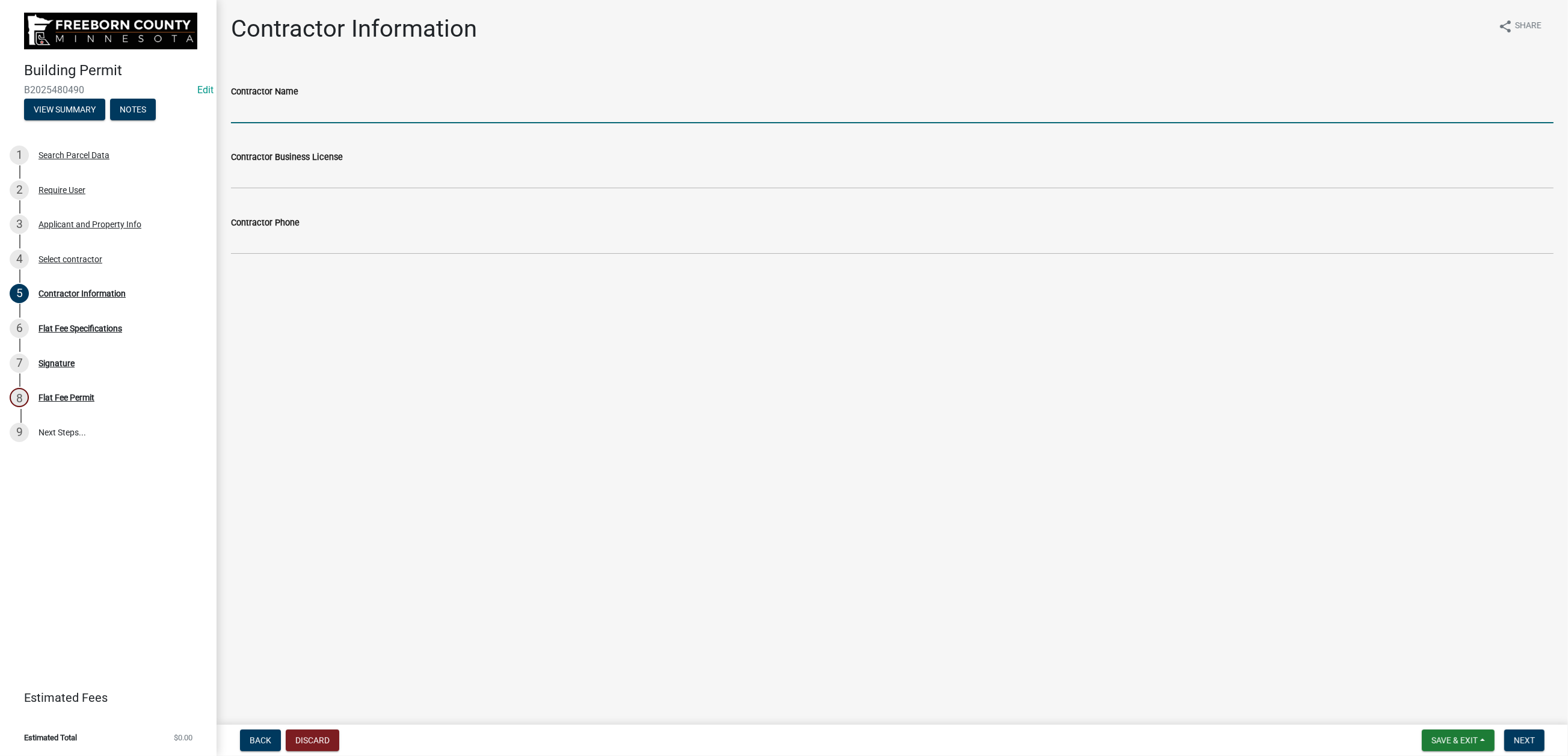
click at [307, 123] on input "Contractor Name" at bounding box center [892, 111] width 1322 height 25
type input "MN Rusco"
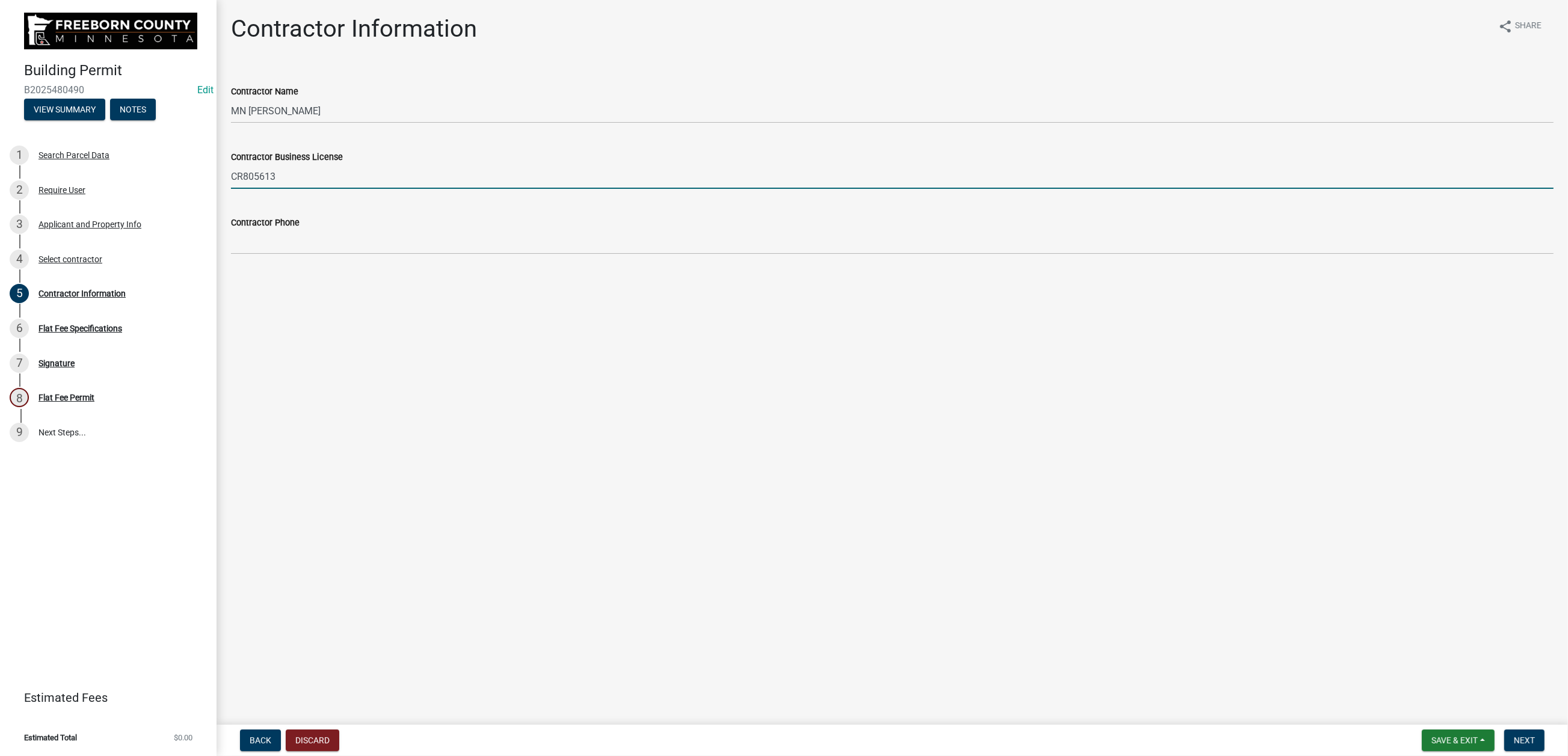
type input "CR805613"
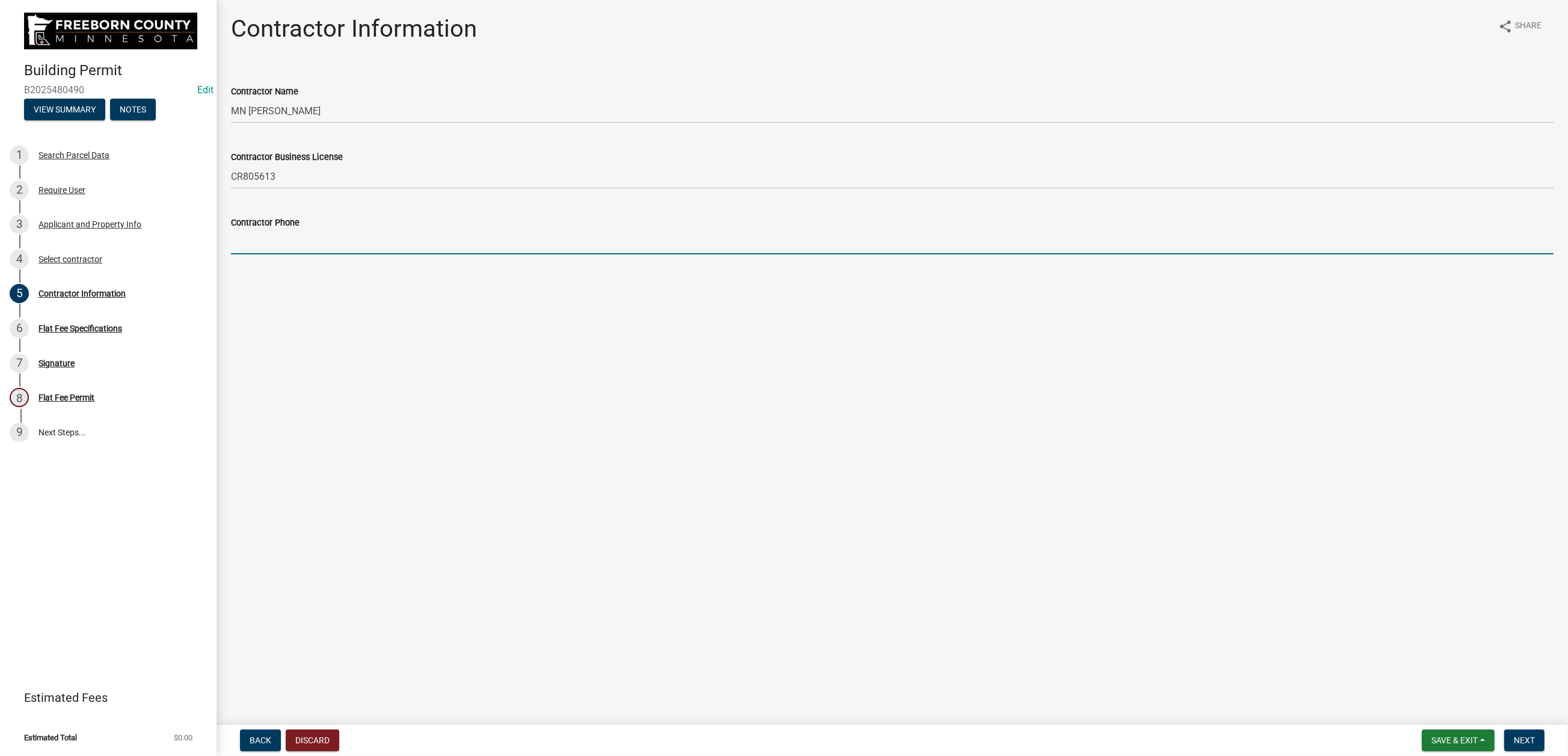
click at [247, 255] on input "Contractor Phone" at bounding box center [892, 242] width 1322 height 25
type input "952-935-9669"
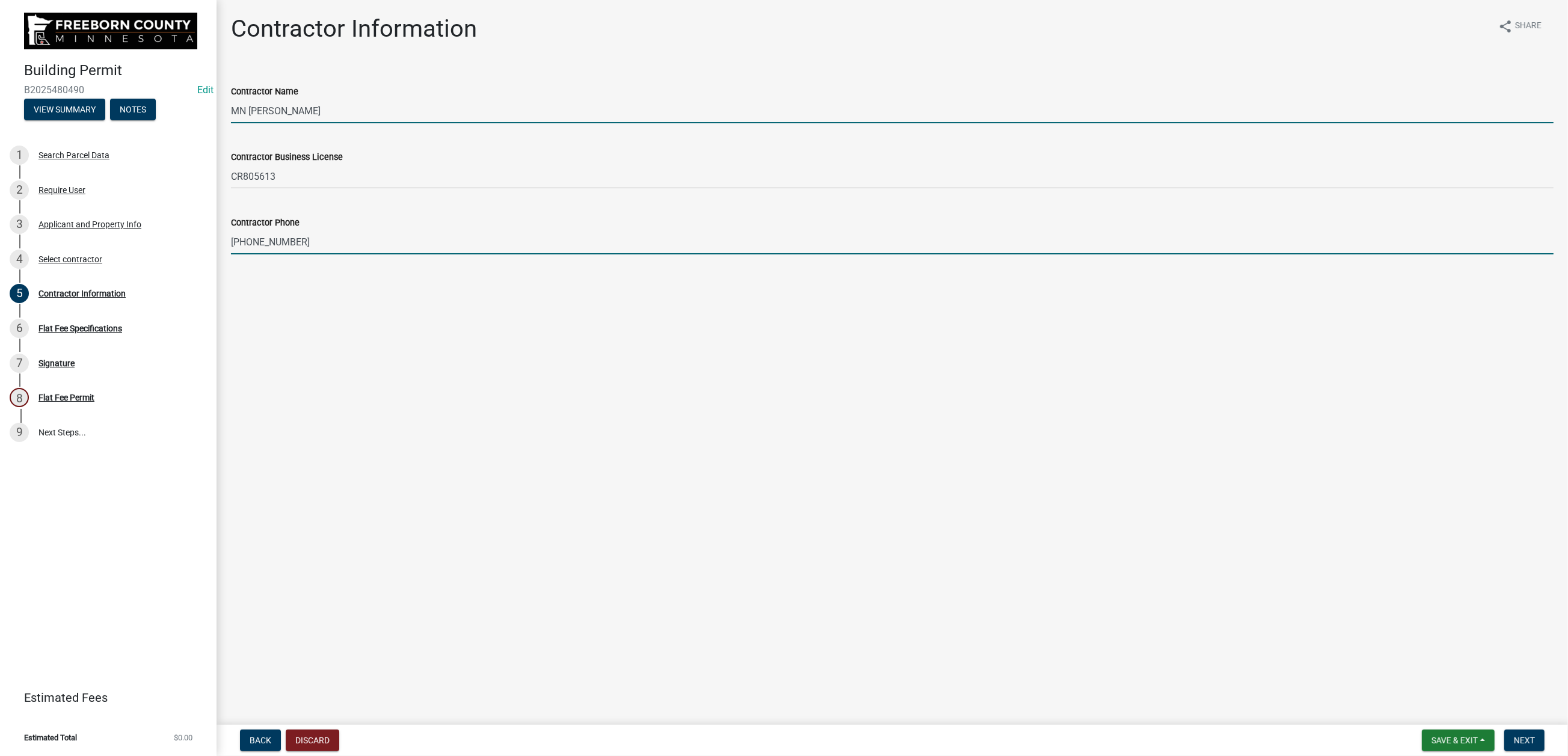
click at [324, 123] on input "MN Rusco" at bounding box center [892, 111] width 1322 height 25
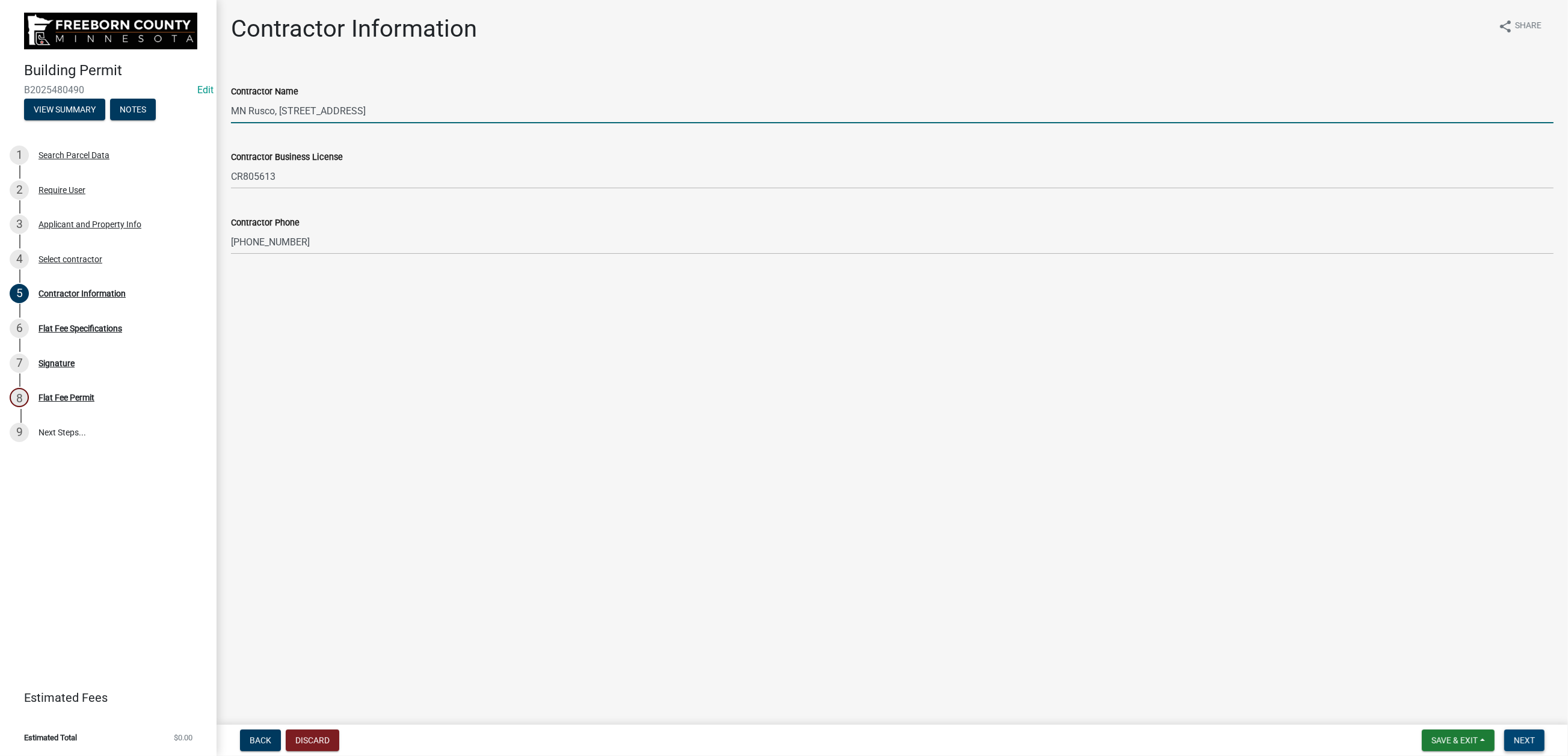
type input "MN Rusco, 5010 Hwy 169 N, New Hope, MN 55428"
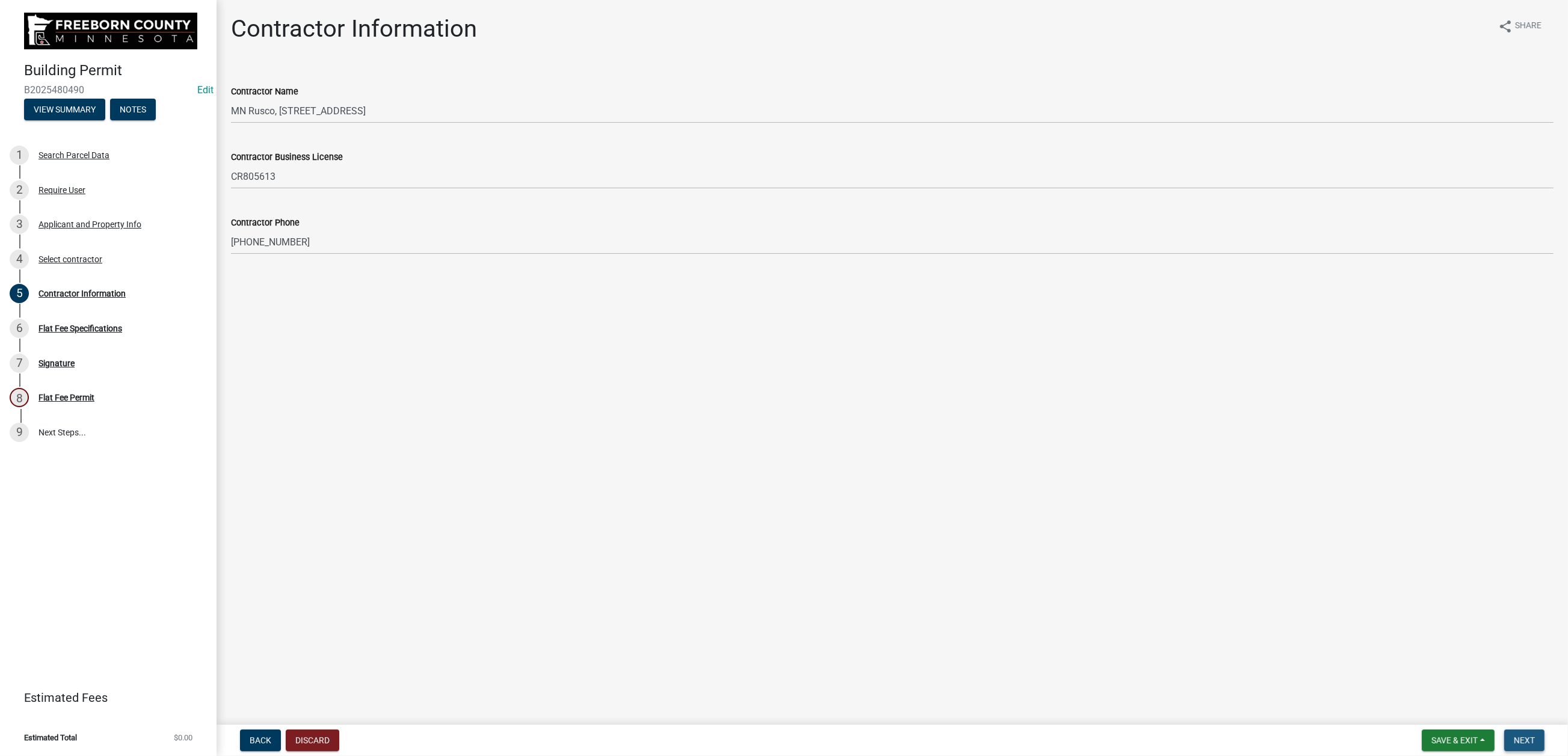
click at [1514, 735] on span "Next" at bounding box center [1524, 740] width 21 height 10
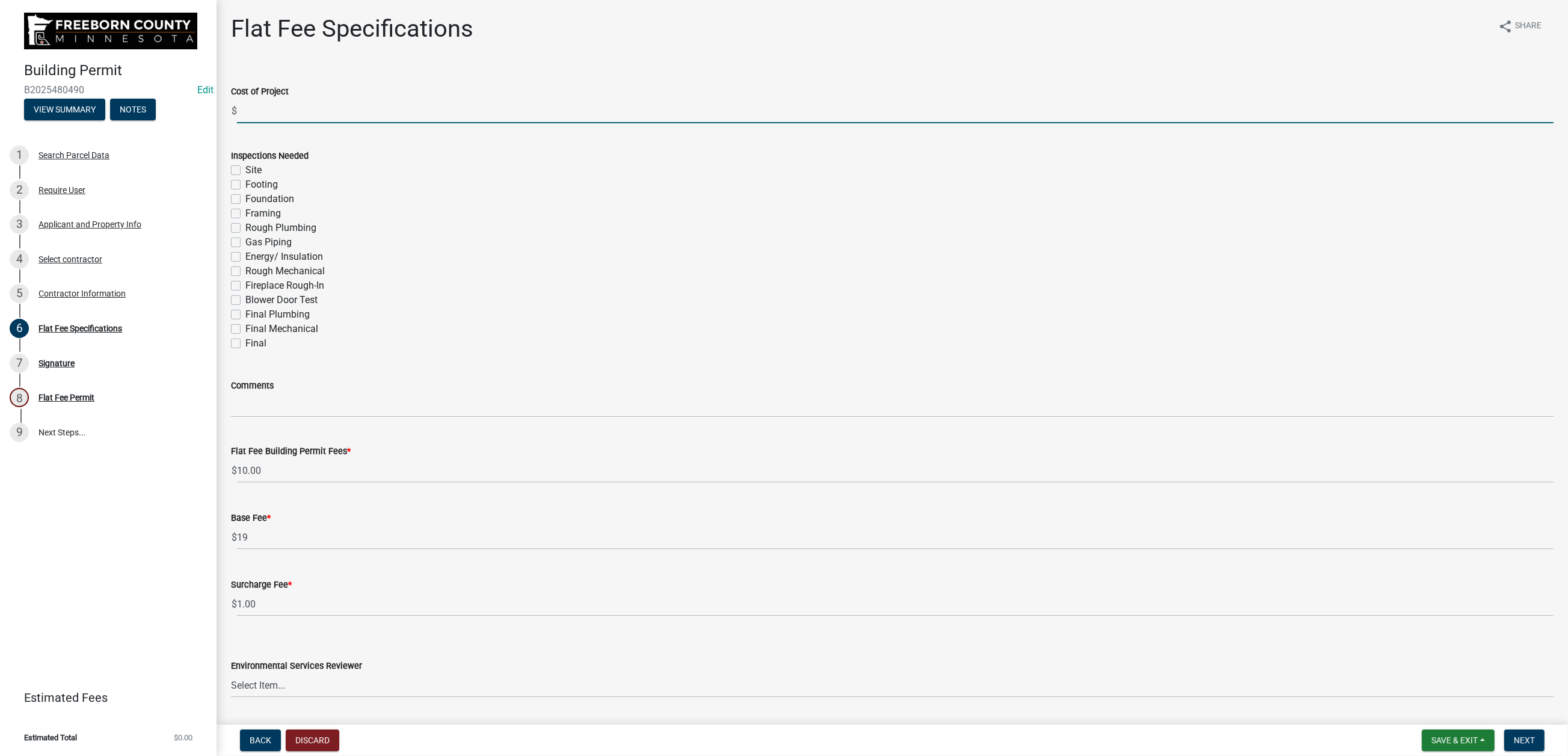
click at [272, 123] on input "text" at bounding box center [895, 111] width 1316 height 25
type input "8584"
drag, startPoint x: 240, startPoint y: 514, endPoint x: 244, endPoint y: 530, distance: 16.5
click at [245, 351] on label "Final" at bounding box center [255, 344] width 21 height 15
click at [245, 344] on input "Final" at bounding box center [249, 340] width 8 height 8
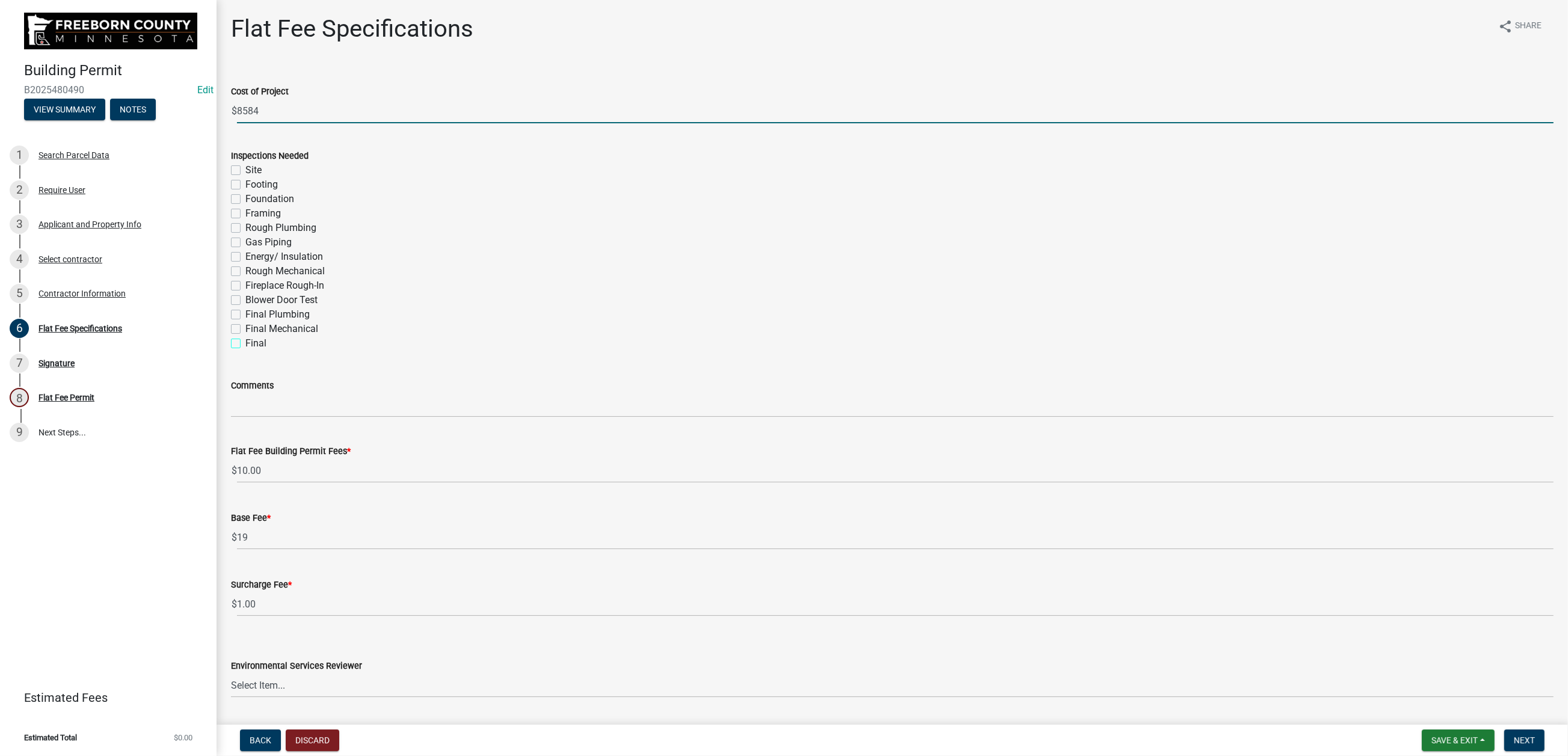
checkbox input "true"
checkbox input "false"
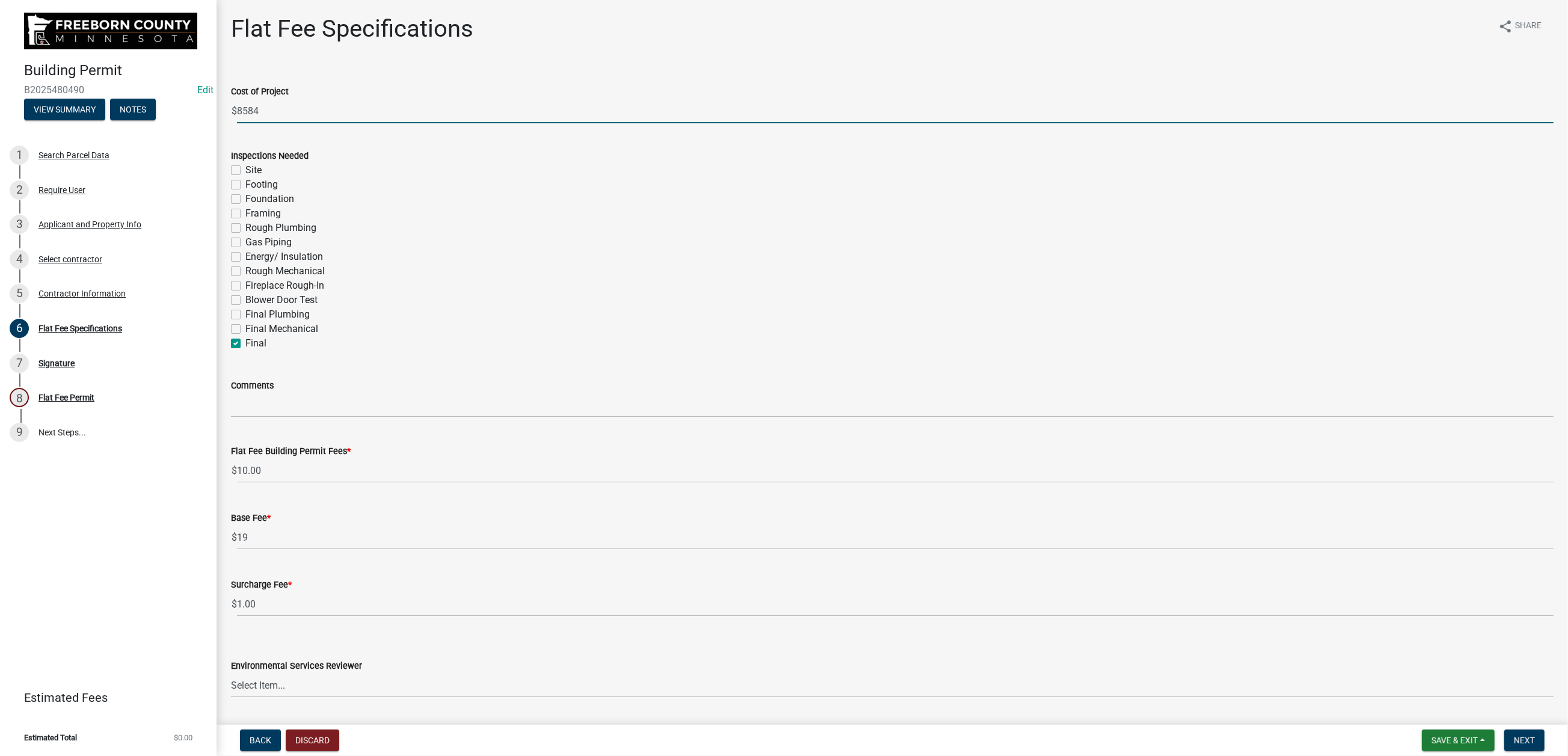
checkbox input "false"
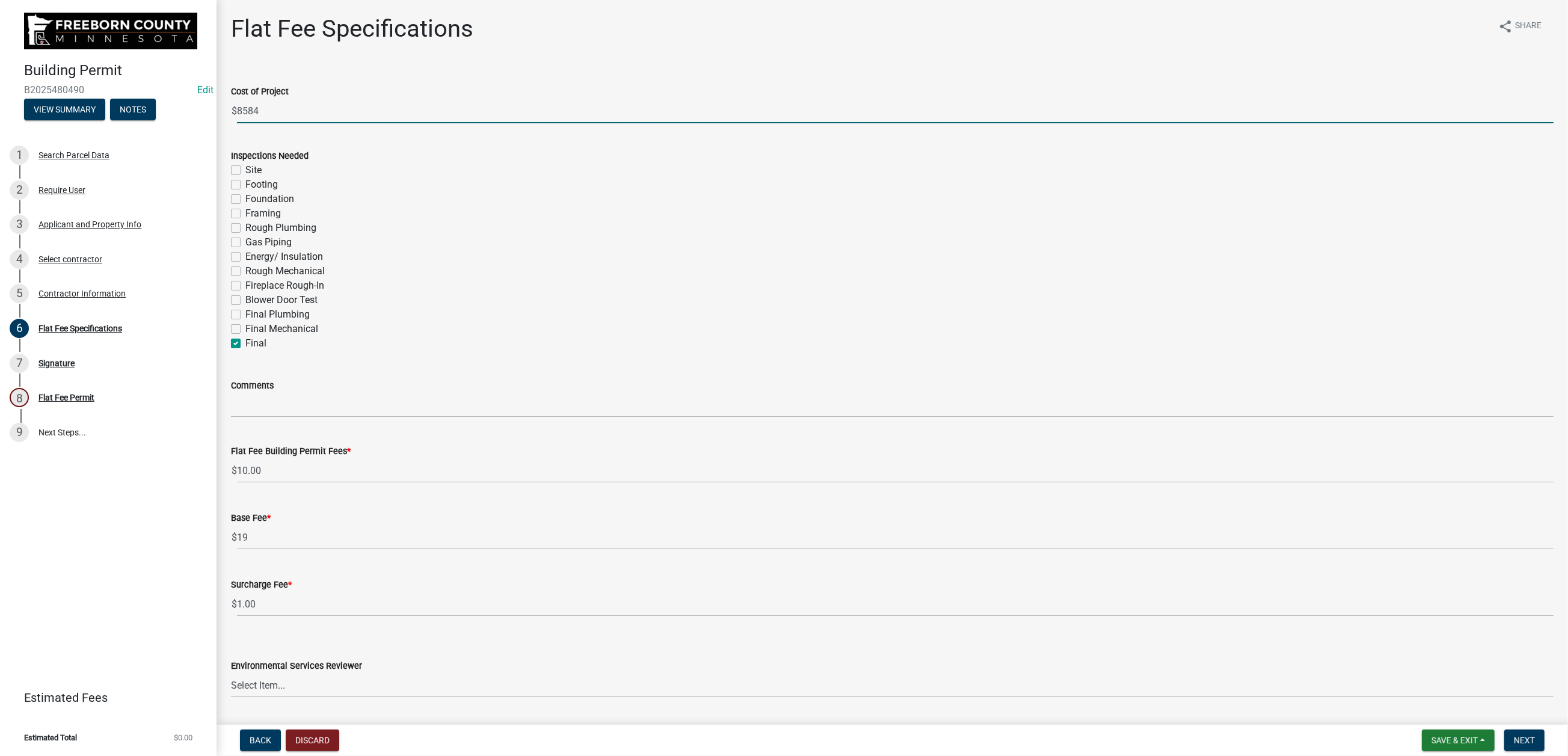
checkbox input "false"
checkbox input "true"
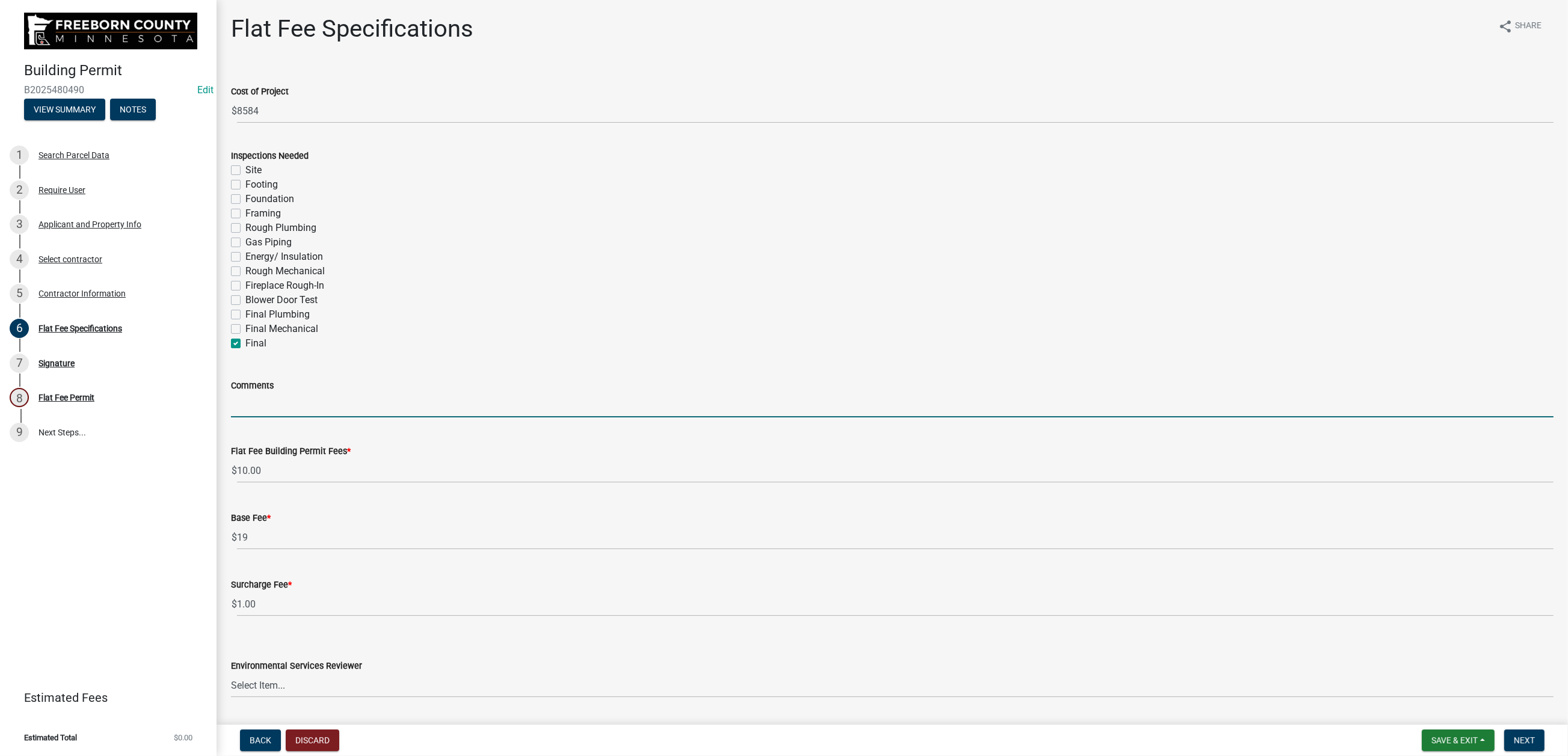
click at [268, 418] on input "Comments" at bounding box center [892, 405] width 1322 height 25
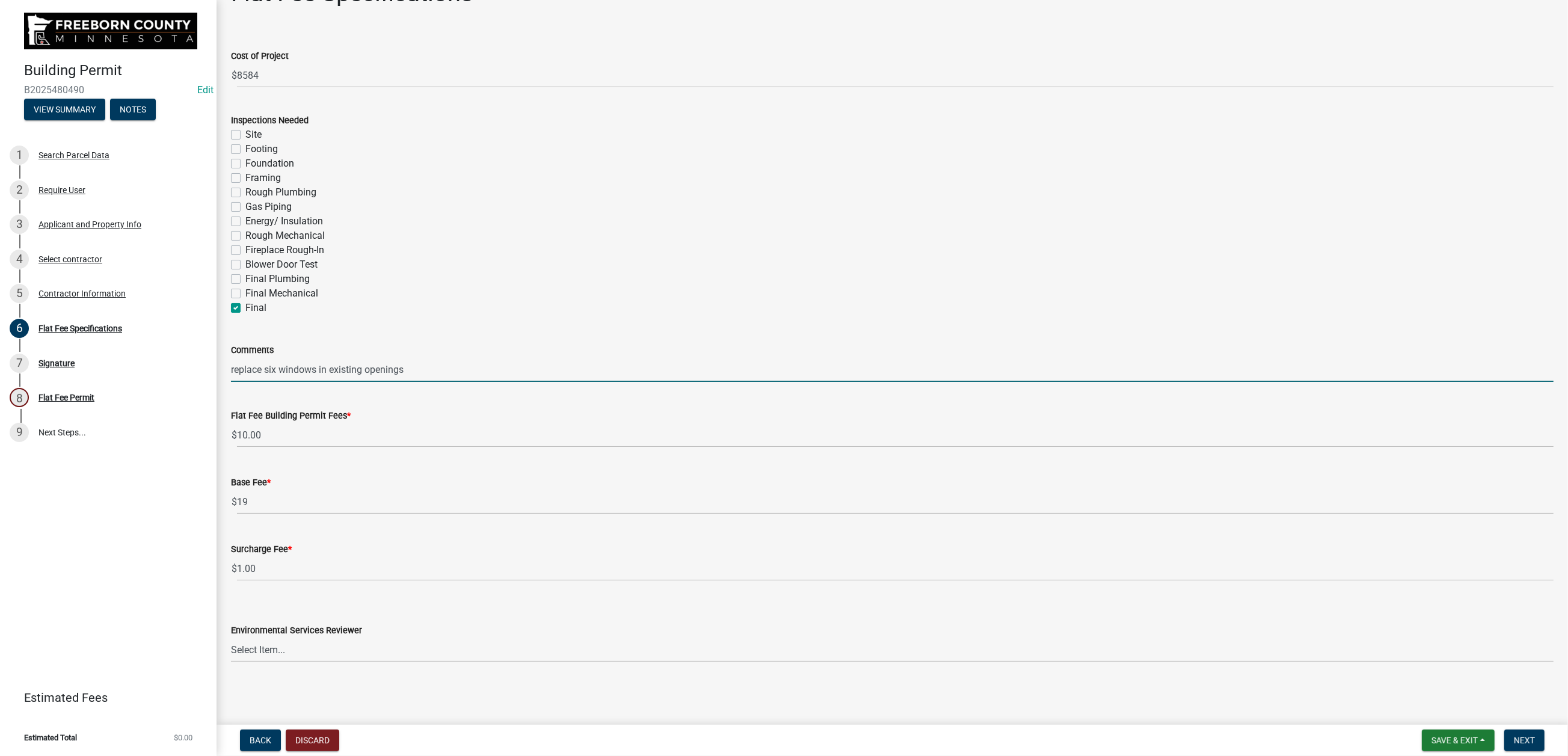
scroll to position [361, 0]
type input "replace six windows in existing openings"
click at [653, 662] on select "Select Item... Rachel Wehner Craig Rosell Mark Goskeson Ross Leonhardi Gina Gul…" at bounding box center [892, 650] width 1322 height 25
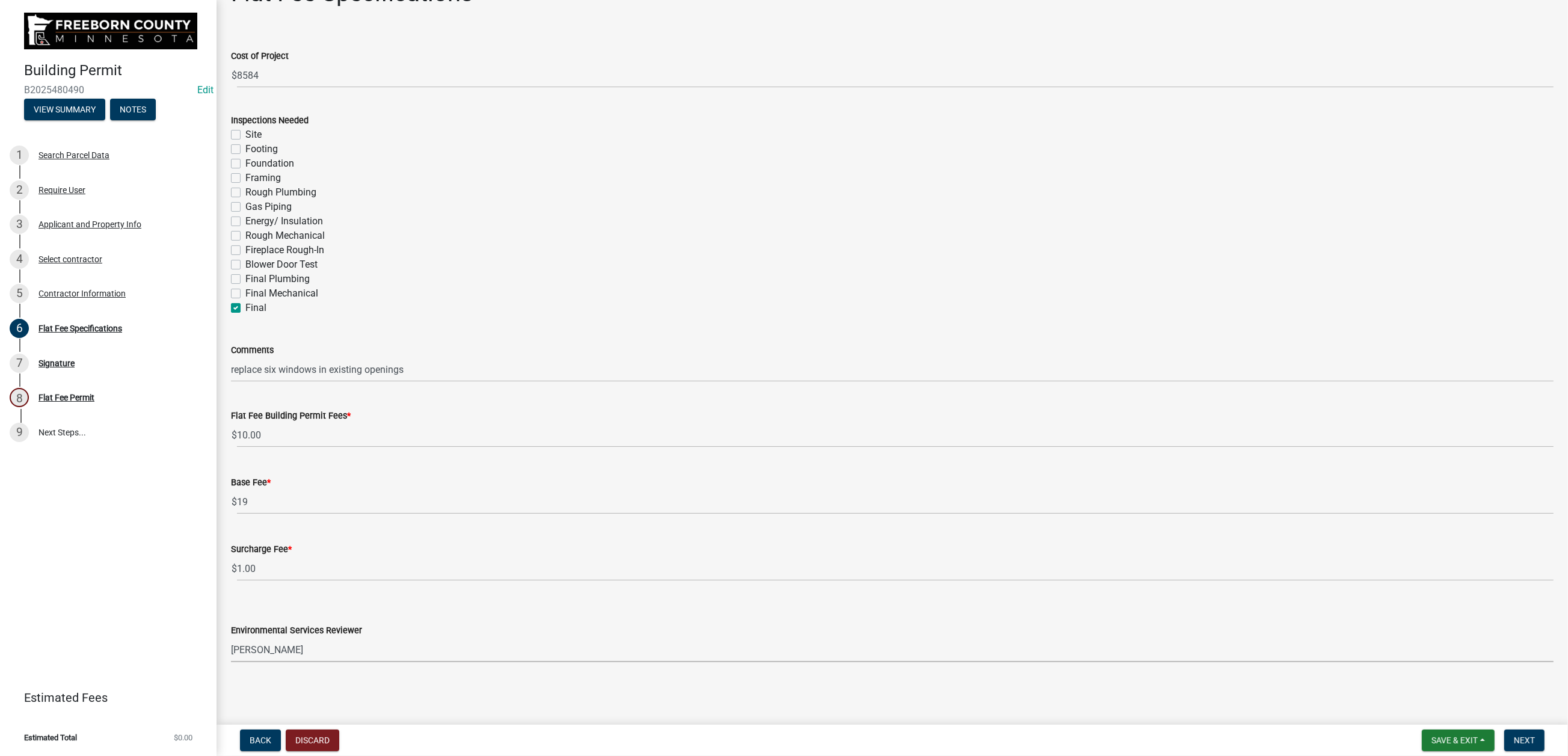
click at [238, 645] on select "Select Item... Rachel Wehner Craig Rosell Mark Goskeson Ross Leonhardi Gina Gul…" at bounding box center [892, 650] width 1322 height 25
select select "cf5e982a-8fde-449d-bcd8-be8cdfb99374"
click at [1514, 735] on span "Next" at bounding box center [1524, 740] width 21 height 10
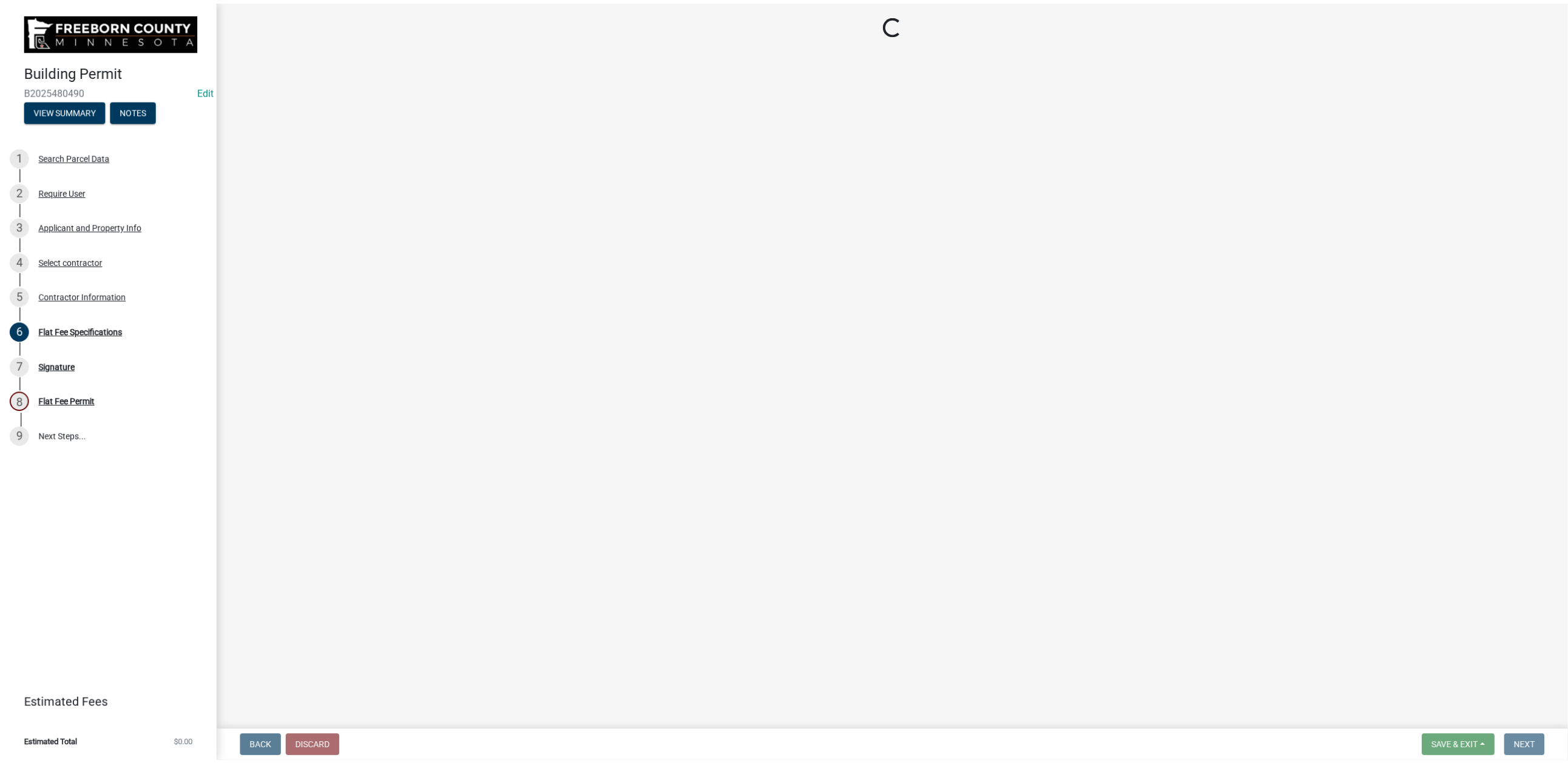
scroll to position [0, 0]
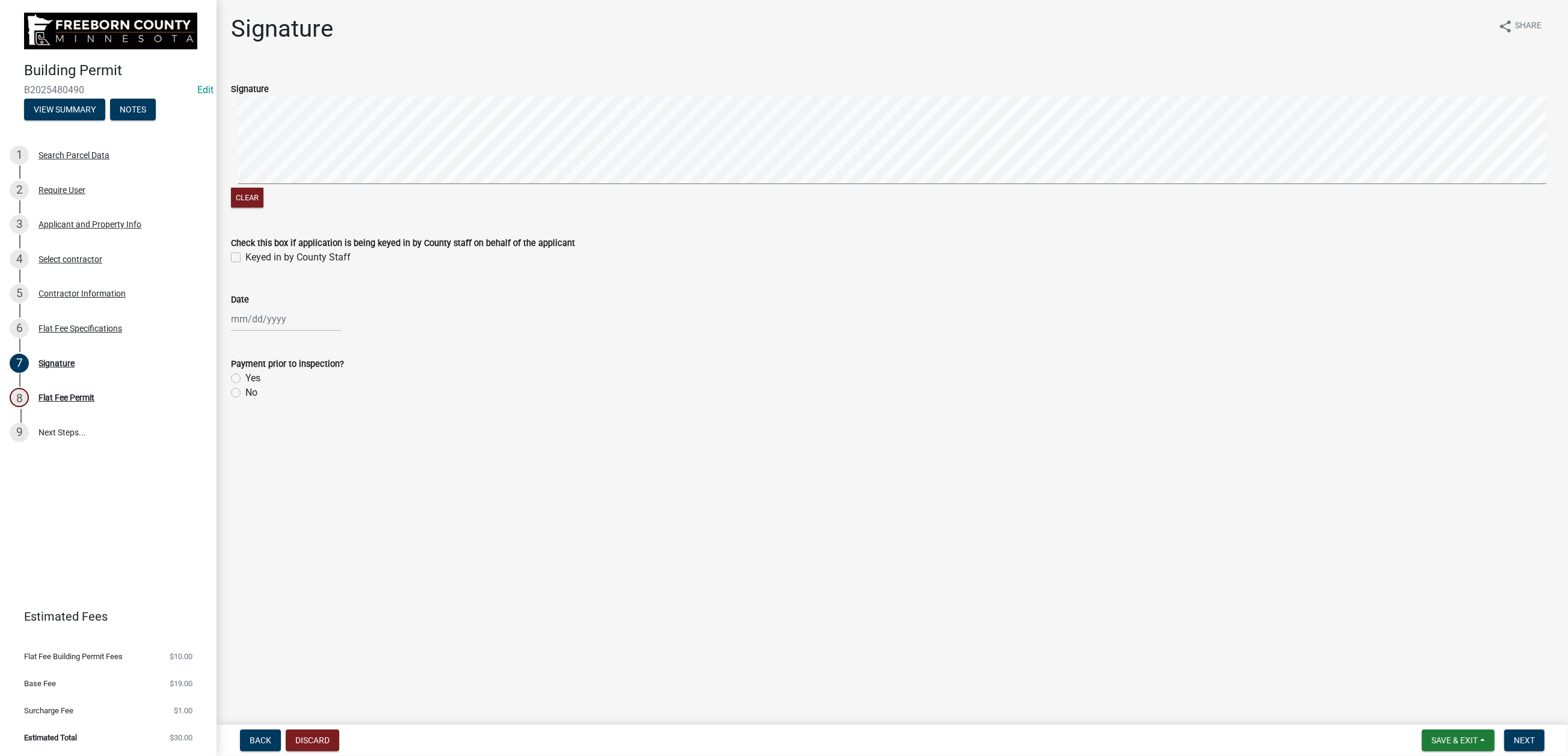
click at [247, 264] on label "Keyed in by County Staff" at bounding box center [297, 258] width 105 height 15
click at [247, 258] on input "Keyed in by County Staff" at bounding box center [249, 254] width 8 height 8
checkbox input "true"
click at [258, 331] on div at bounding box center [286, 319] width 110 height 25
select select "9"
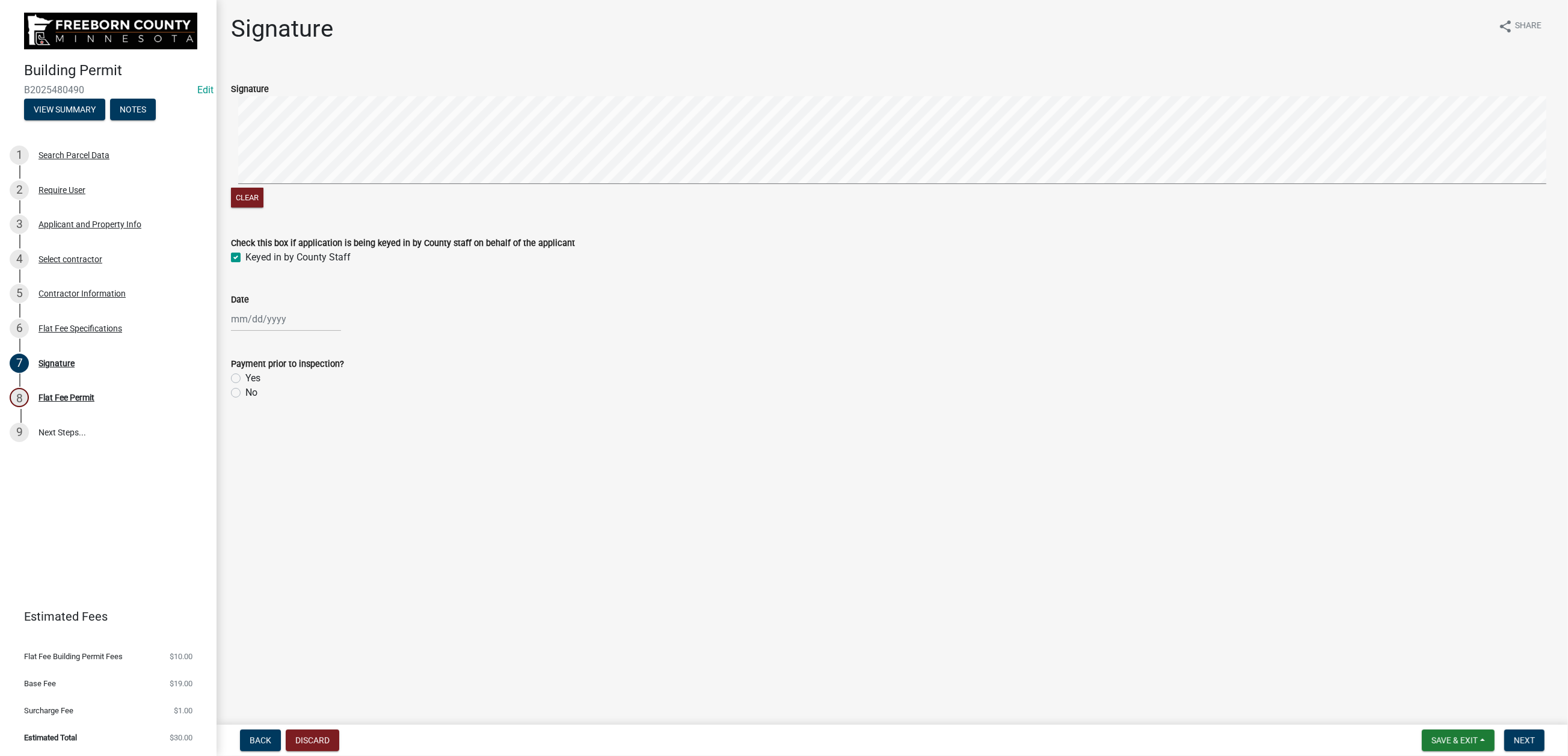
select select "2025"
click at [311, 458] on div "18" at bounding box center [301, 448] width 19 height 19
type input "[DATE]"
click at [250, 400] on label "No" at bounding box center [251, 393] width 12 height 15
click at [250, 393] on input "No" at bounding box center [249, 389] width 8 height 8
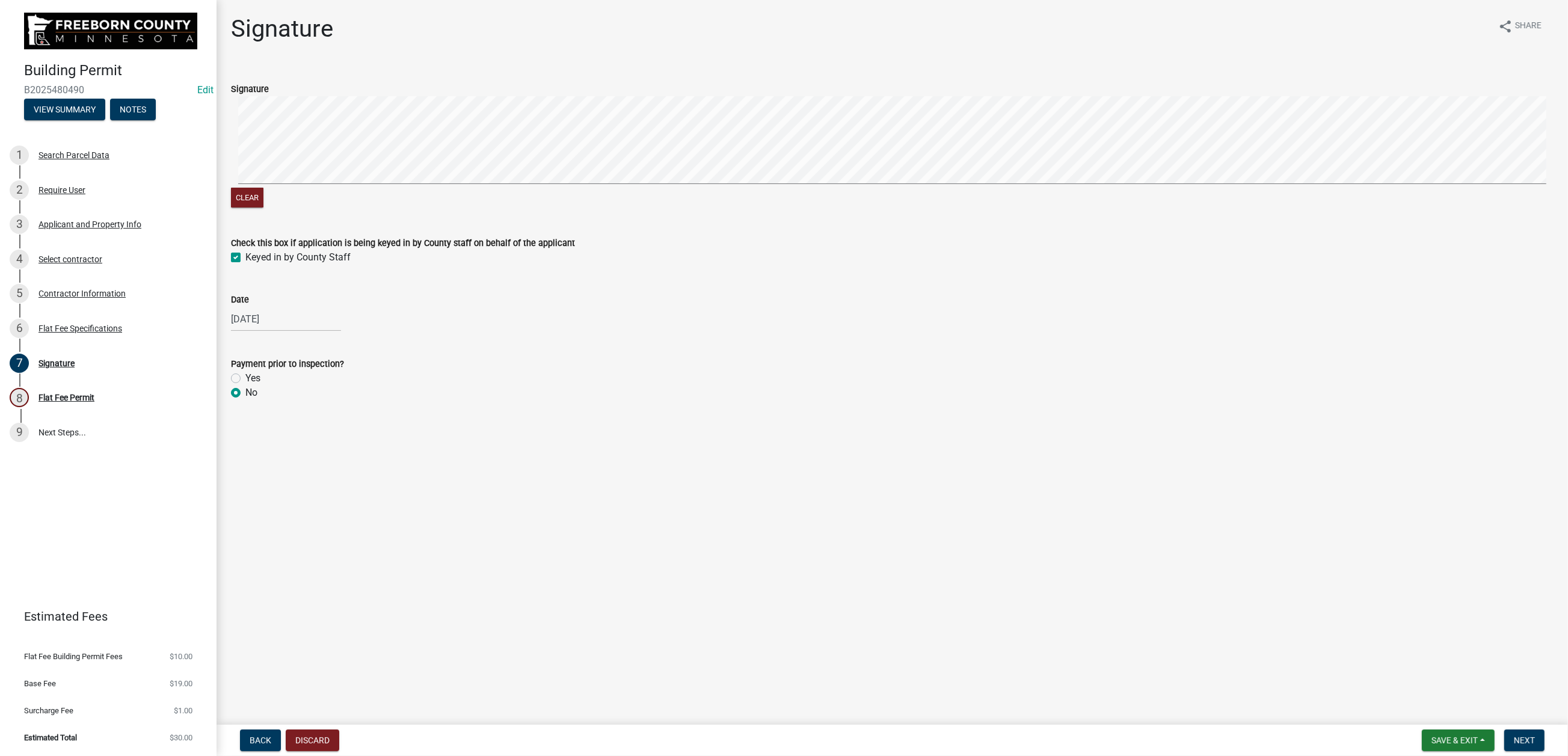
radio input "true"
click at [1514, 736] on span "Next" at bounding box center [1524, 740] width 21 height 10
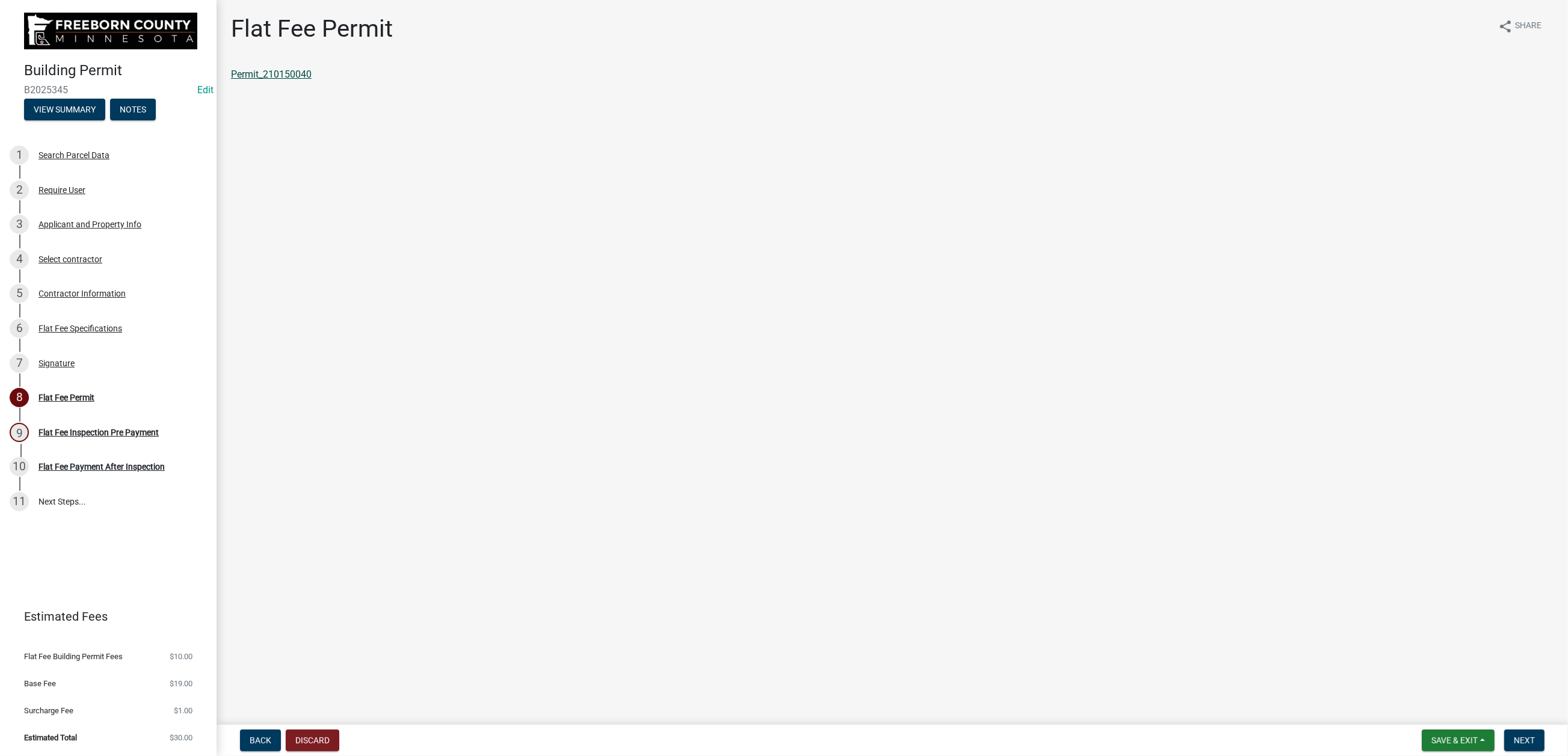
click at [307, 80] on link "Permit_210150040" at bounding box center [272, 74] width 81 height 12
click at [1431, 735] on span "Save & Exit" at bounding box center [1454, 740] width 46 height 10
click at [1398, 686] on button "Save & Exit" at bounding box center [1446, 697] width 96 height 29
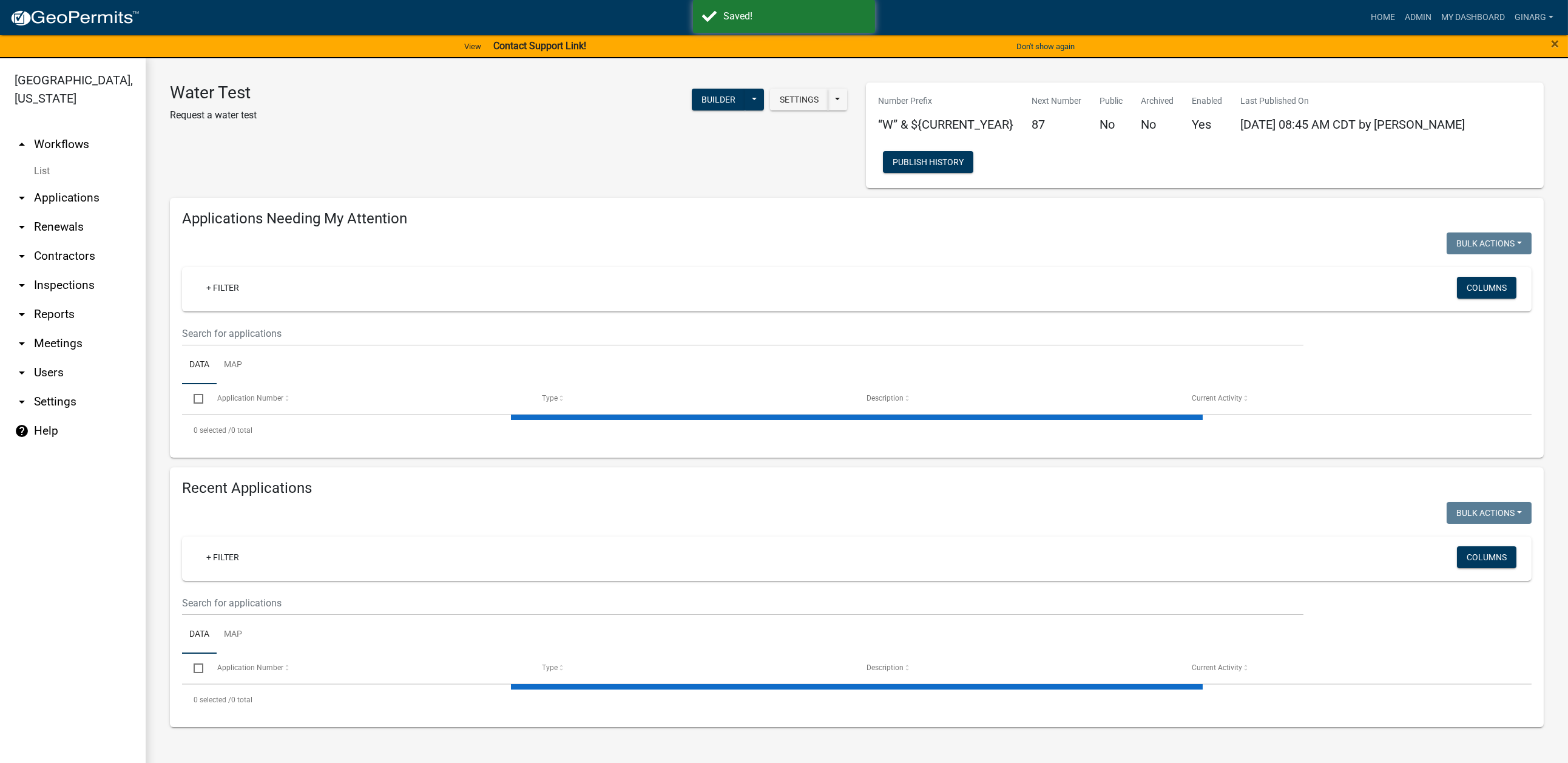
select select "3: 100"
